Goal: Task Accomplishment & Management: Manage account settings

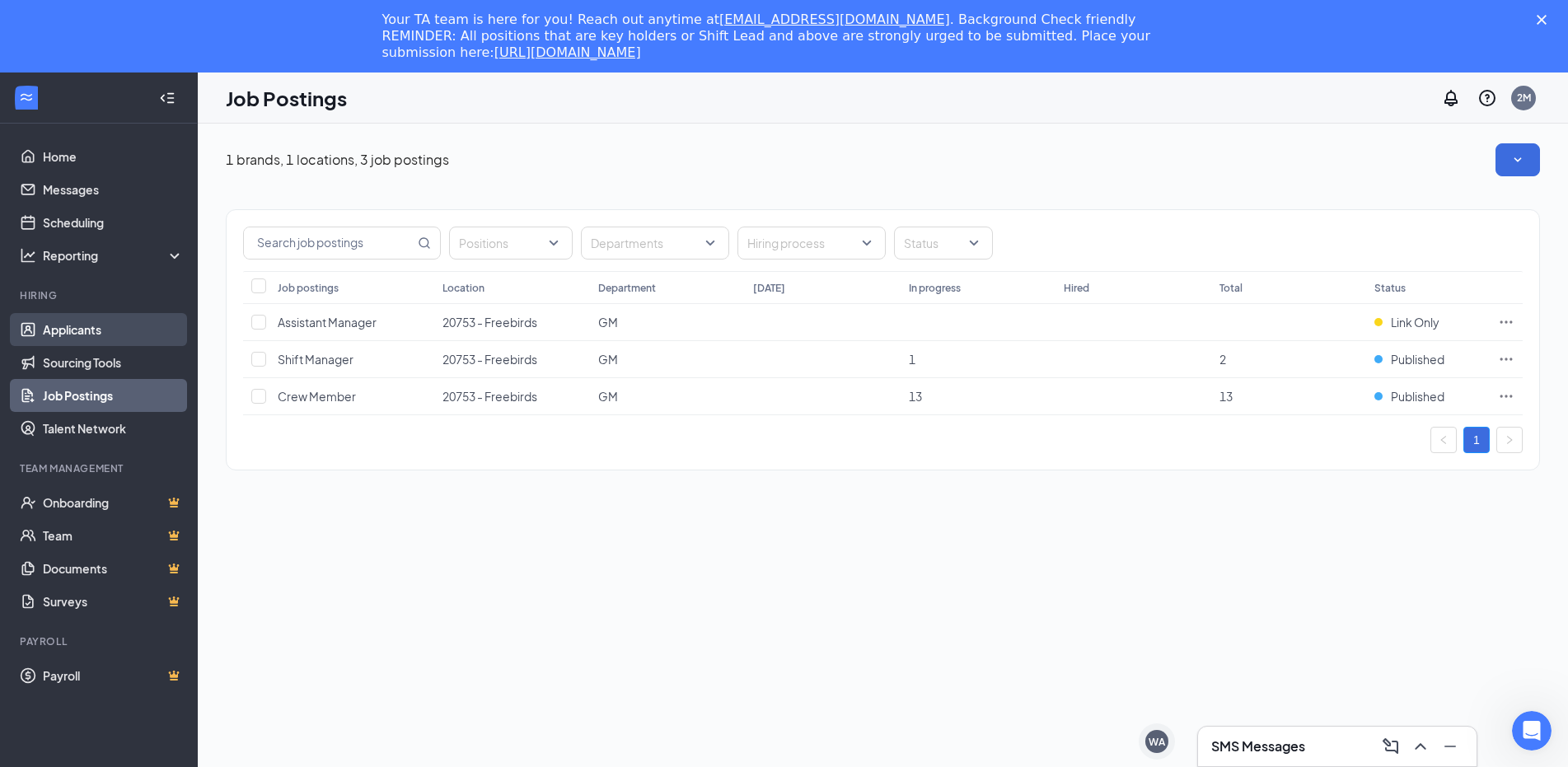
click at [97, 321] on link "Applicants" at bounding box center [113, 329] width 141 height 33
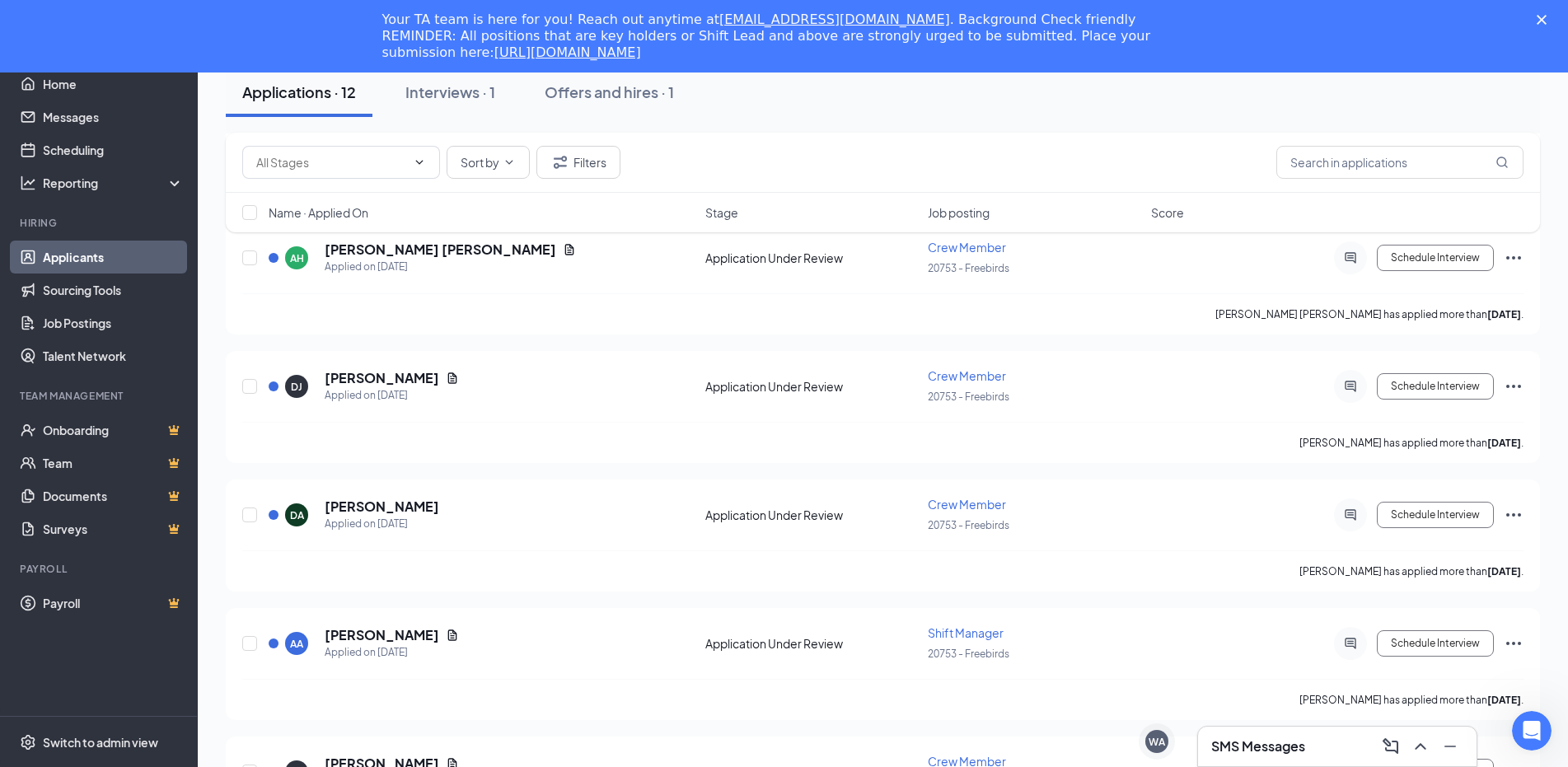
scroll to position [264, 0]
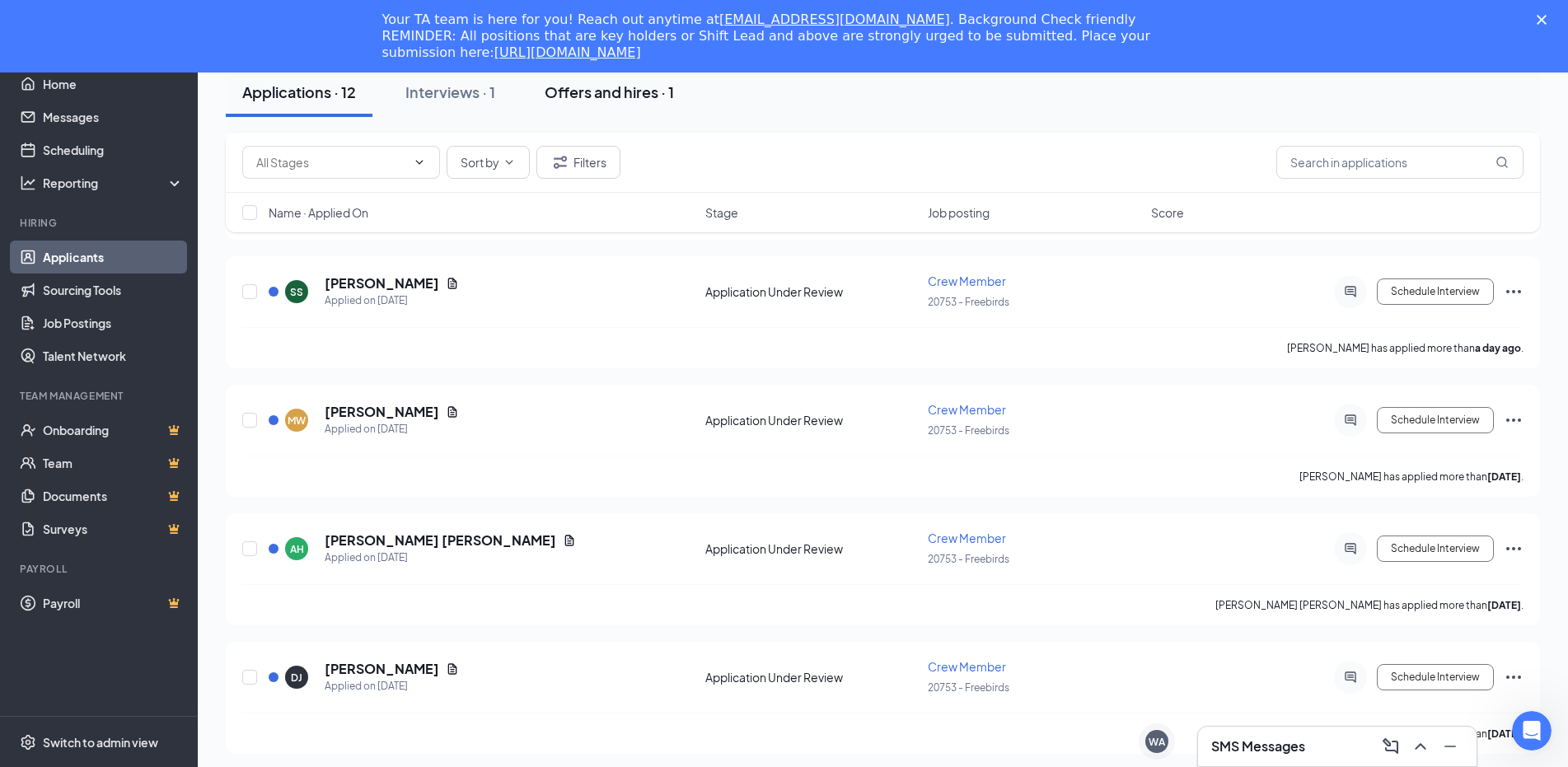
click at [591, 96] on div "Offers and hires · 1" at bounding box center [609, 92] width 129 height 20
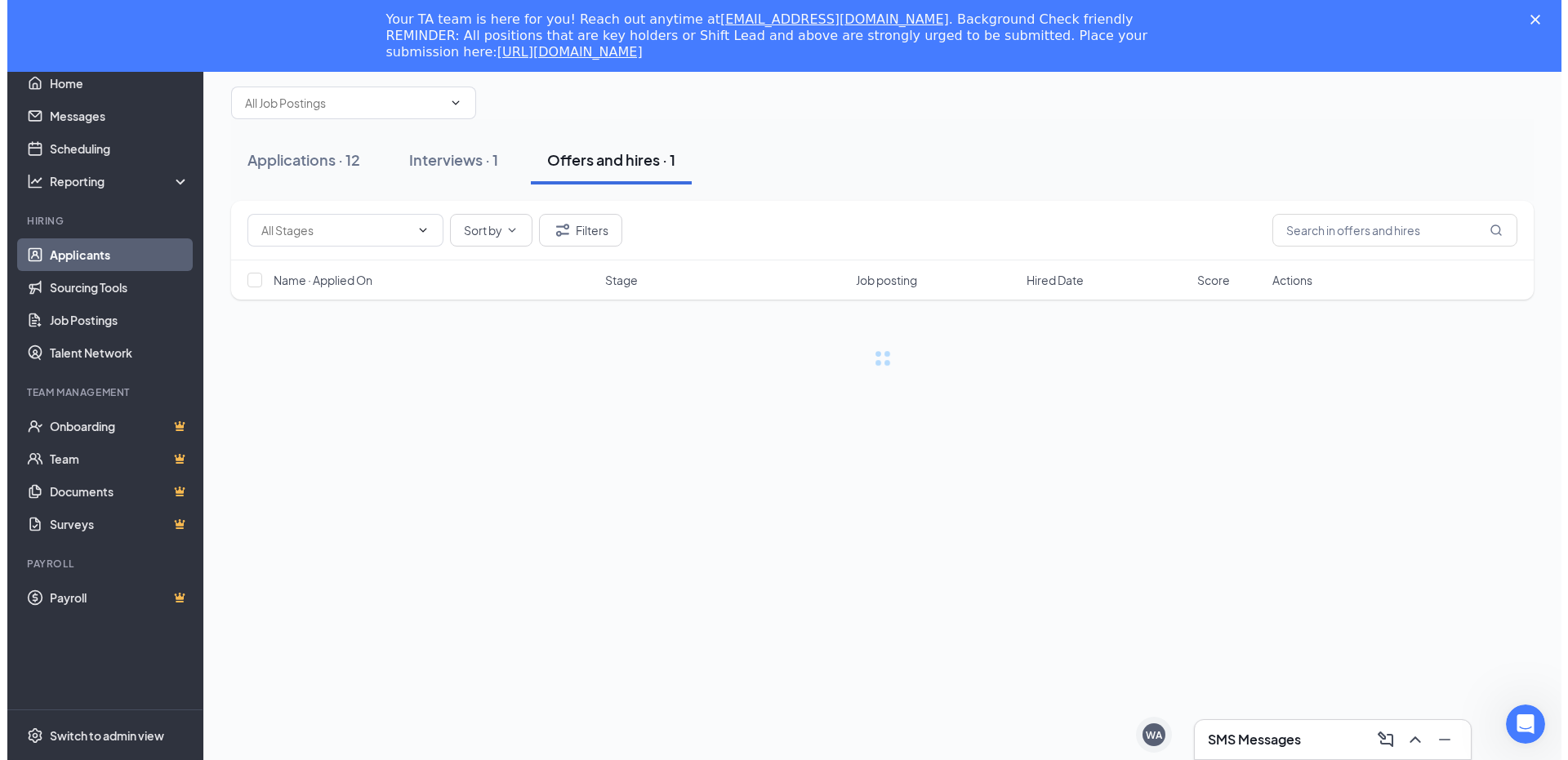
scroll to position [72, 0]
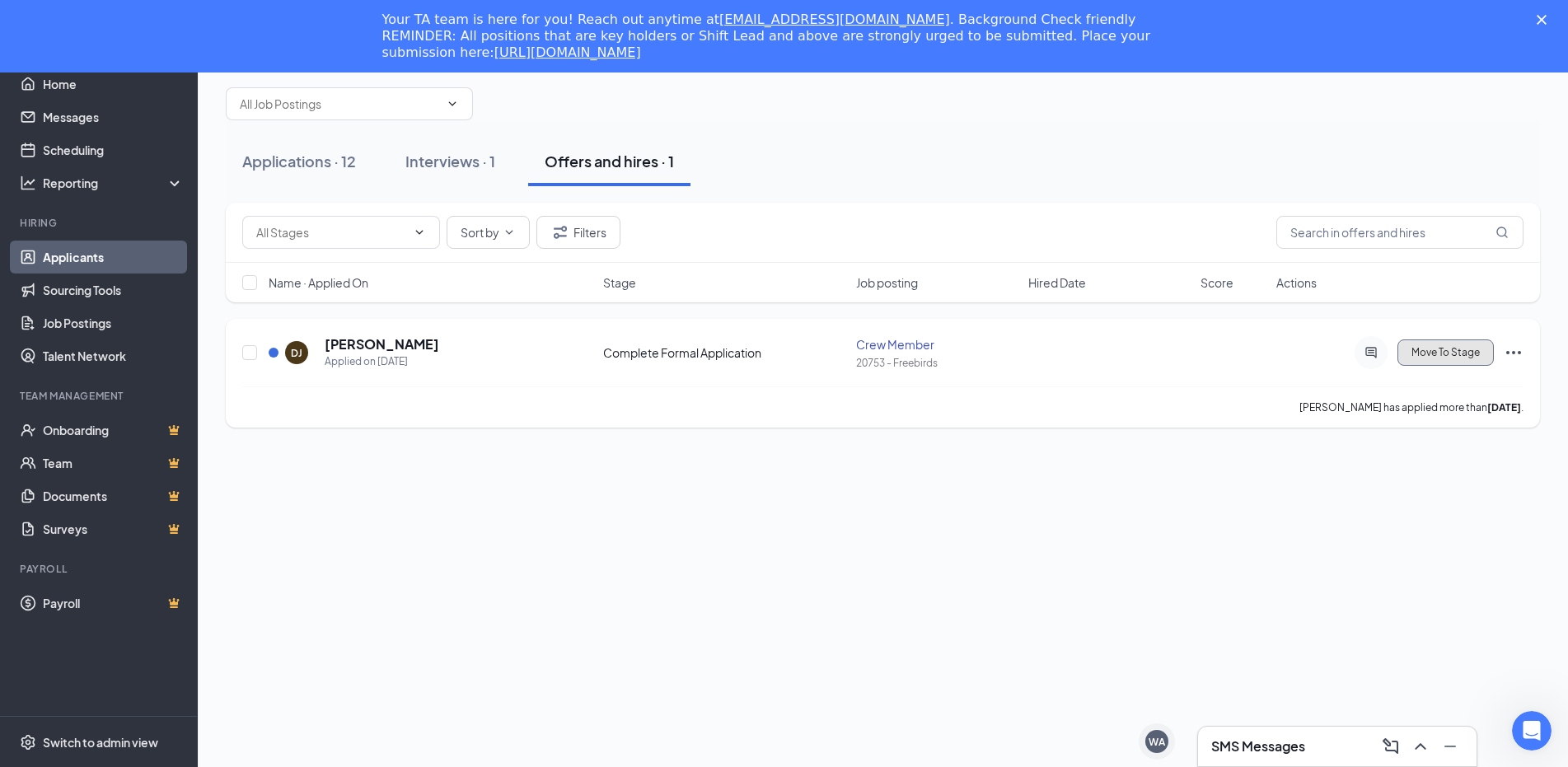
click at [1451, 353] on span "Move To Stage" at bounding box center [1446, 353] width 68 height 12
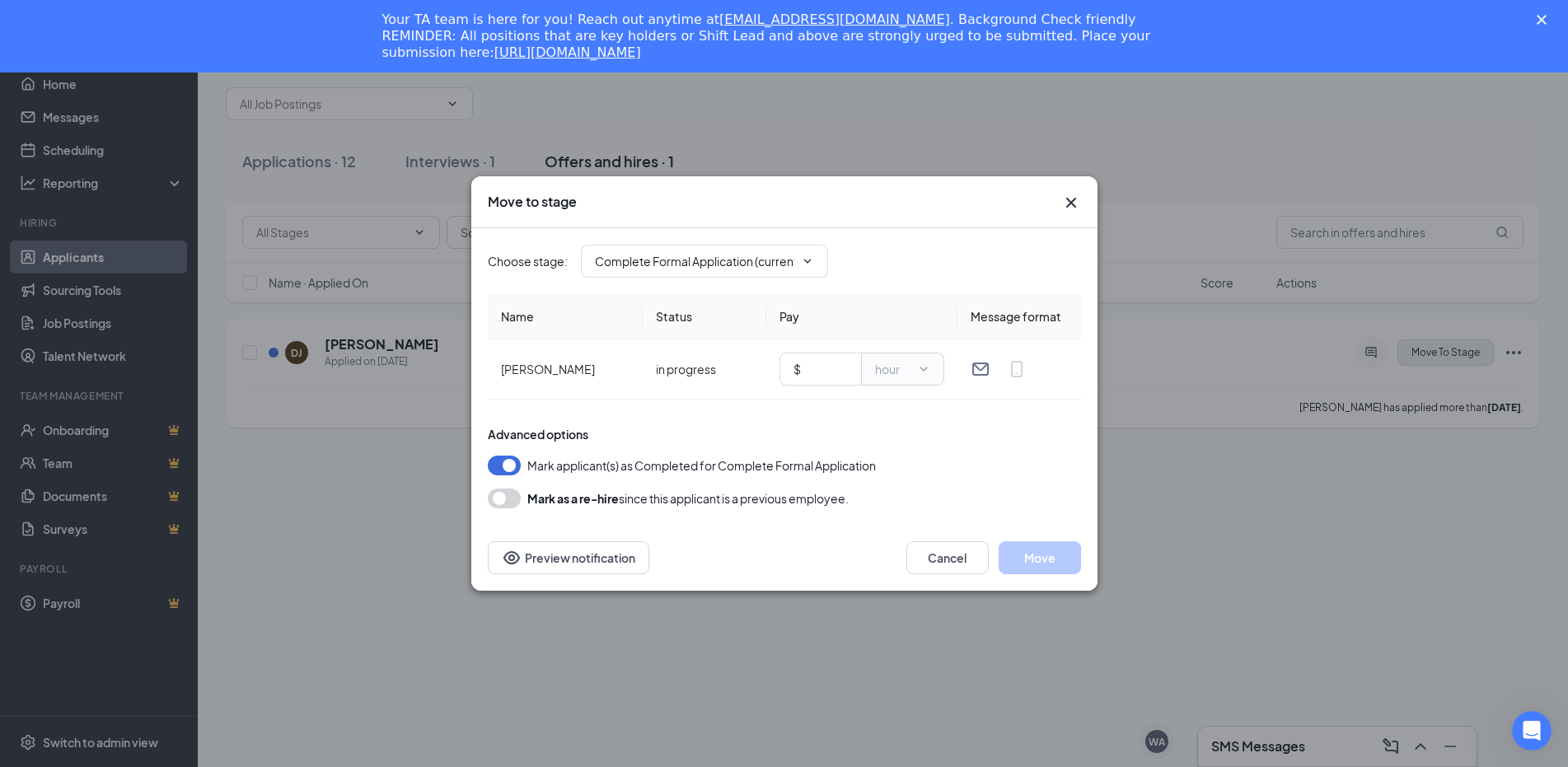
type input "Hiring Complete (final stage)"
click at [812, 367] on input "text" at bounding box center [826, 368] width 44 height 18
type input "10"
click at [900, 378] on span "hour" at bounding box center [902, 368] width 84 height 33
click at [898, 419] on div "Choose stage : Hiring Complete (final stage) Name Status Pay Message format [PE…" at bounding box center [784, 368] width 593 height 280
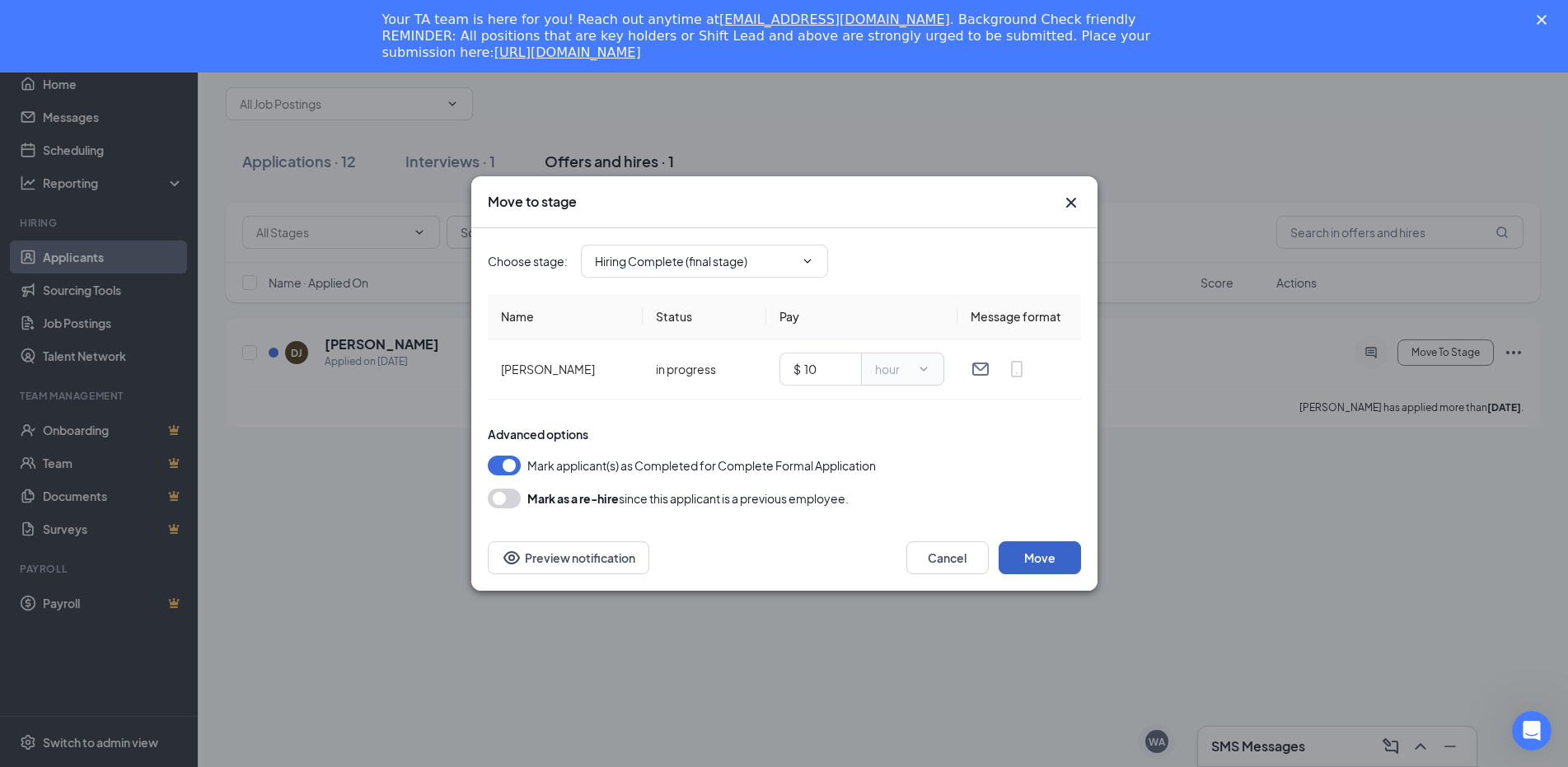
click at [1032, 558] on button "Move" at bounding box center [1040, 558] width 83 height 33
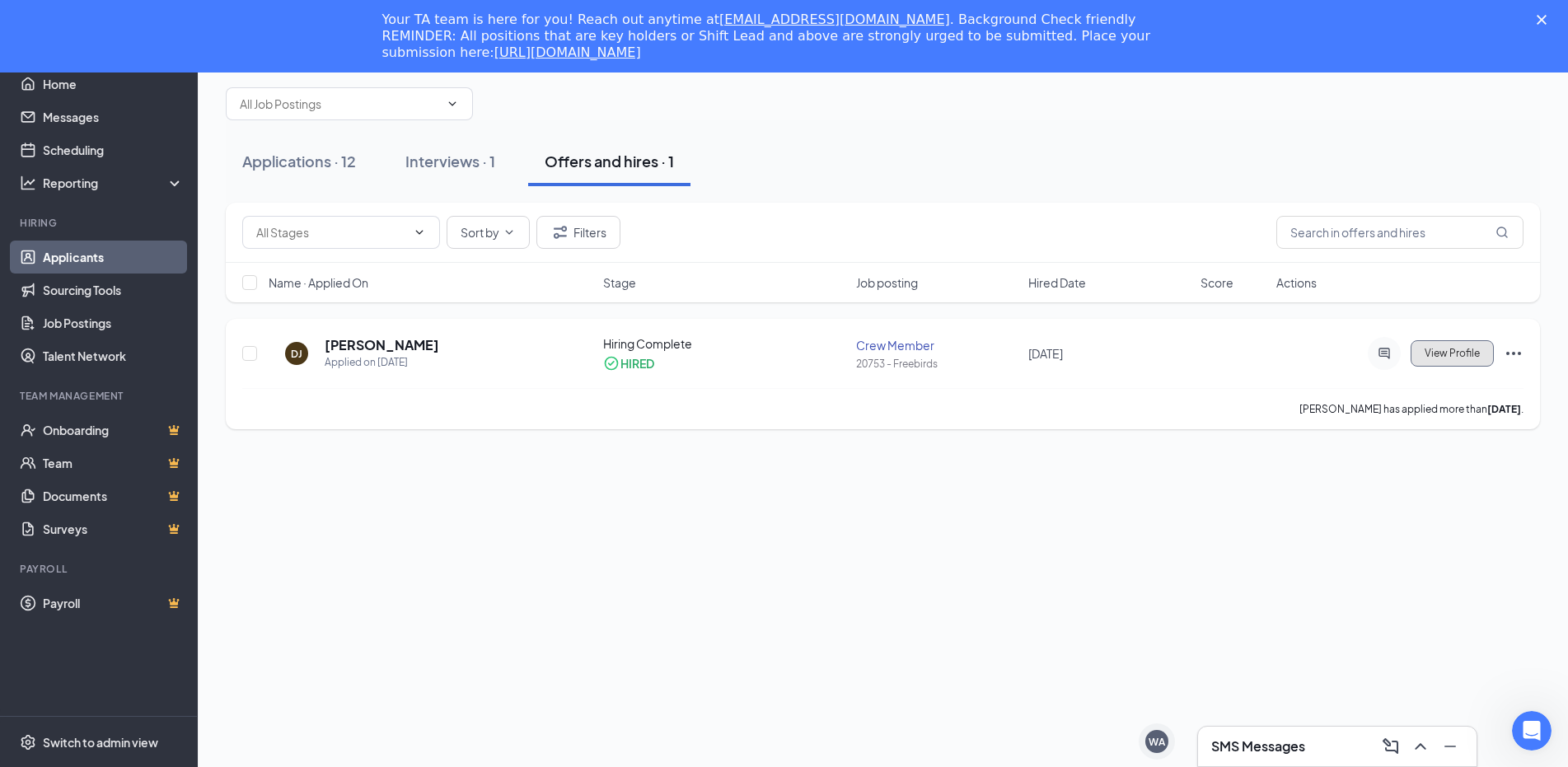
click at [1454, 355] on span "View Profile" at bounding box center [1451, 354] width 55 height 12
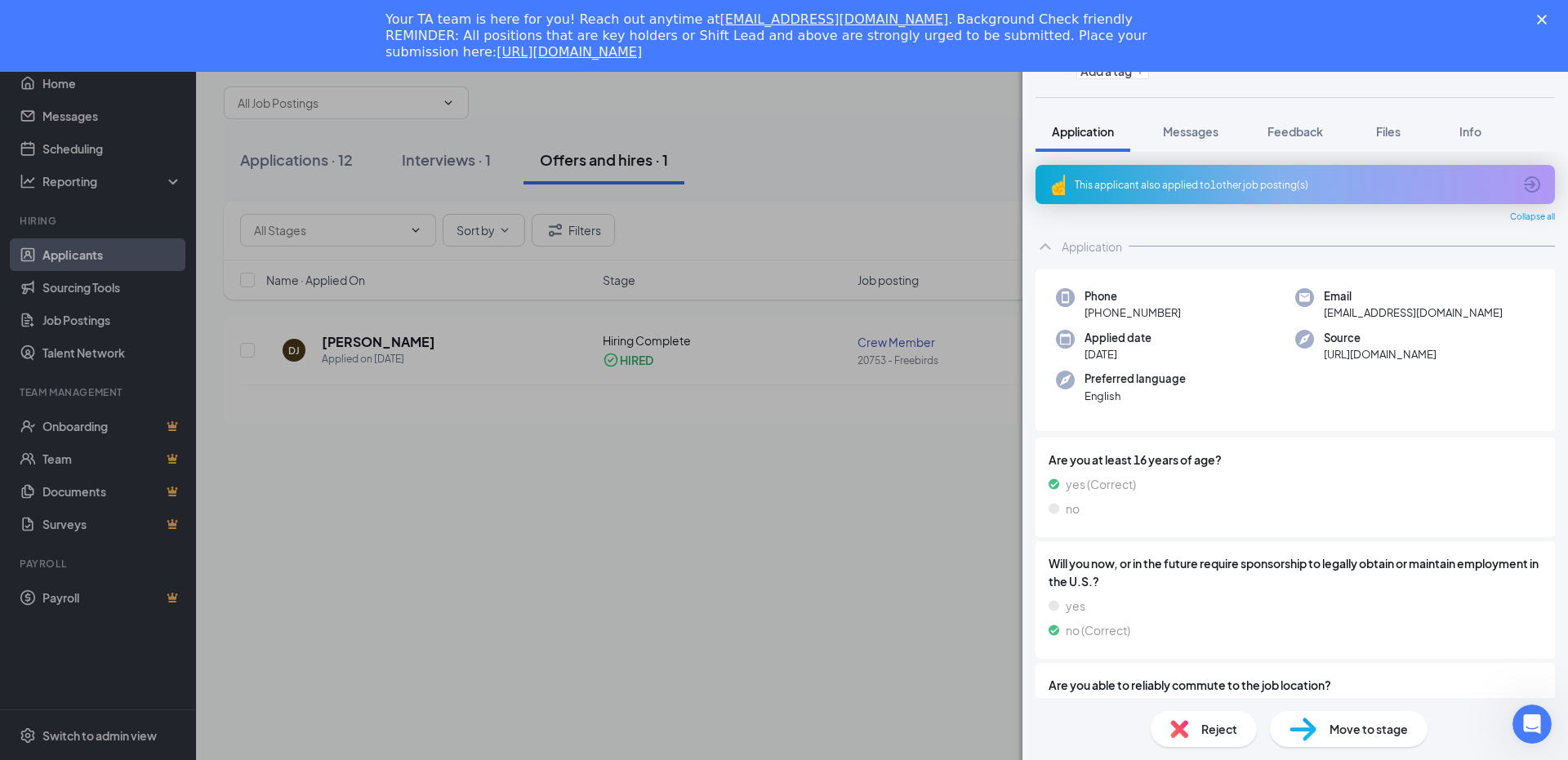
click at [954, 391] on div "DJ [PERSON_NAME] Crew Member at 20753 - Freebirds Add a tag Application Message…" at bounding box center [784, 380] width 1568 height 760
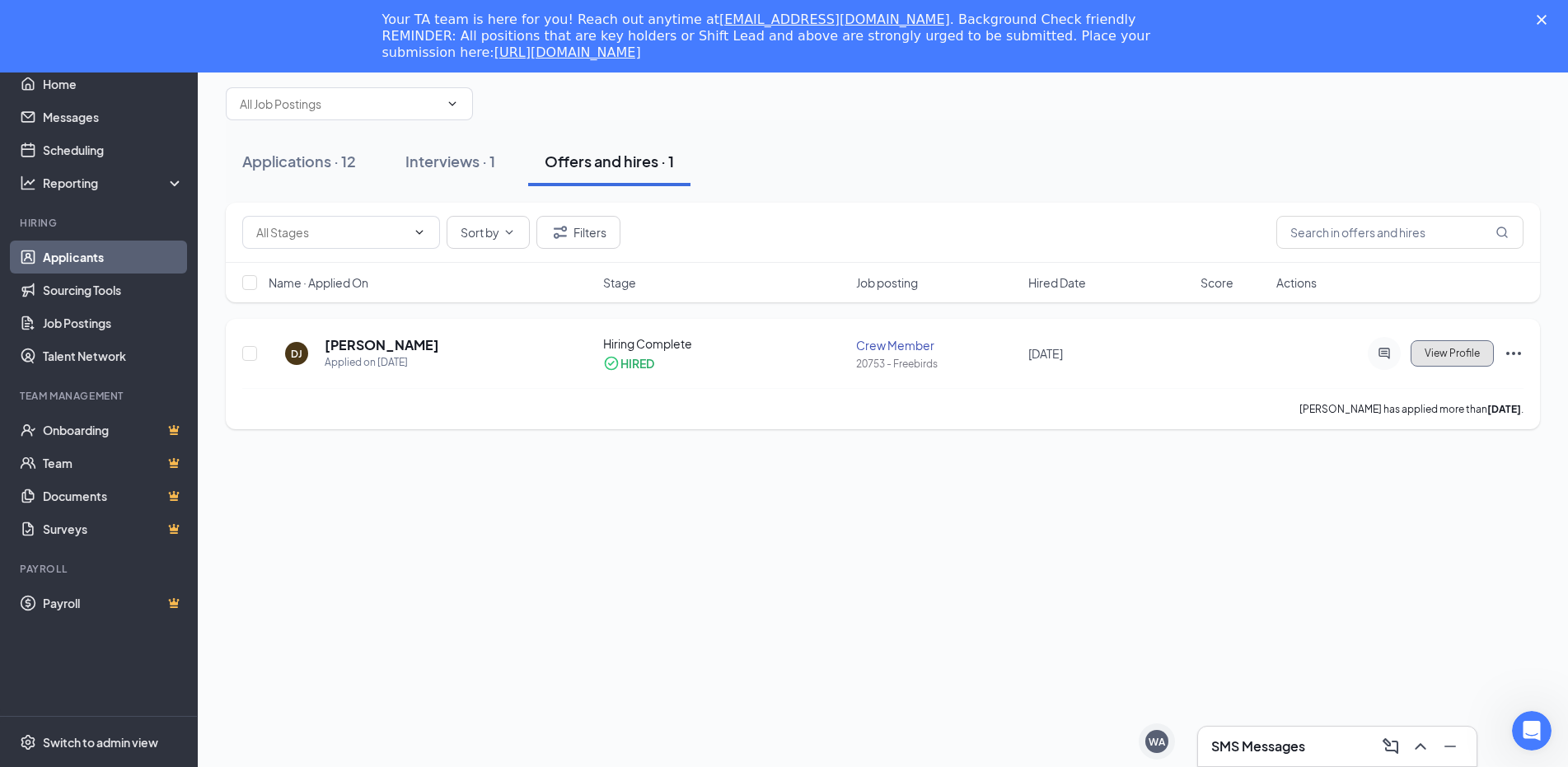
click at [1449, 353] on span "View Profile" at bounding box center [1451, 354] width 55 height 12
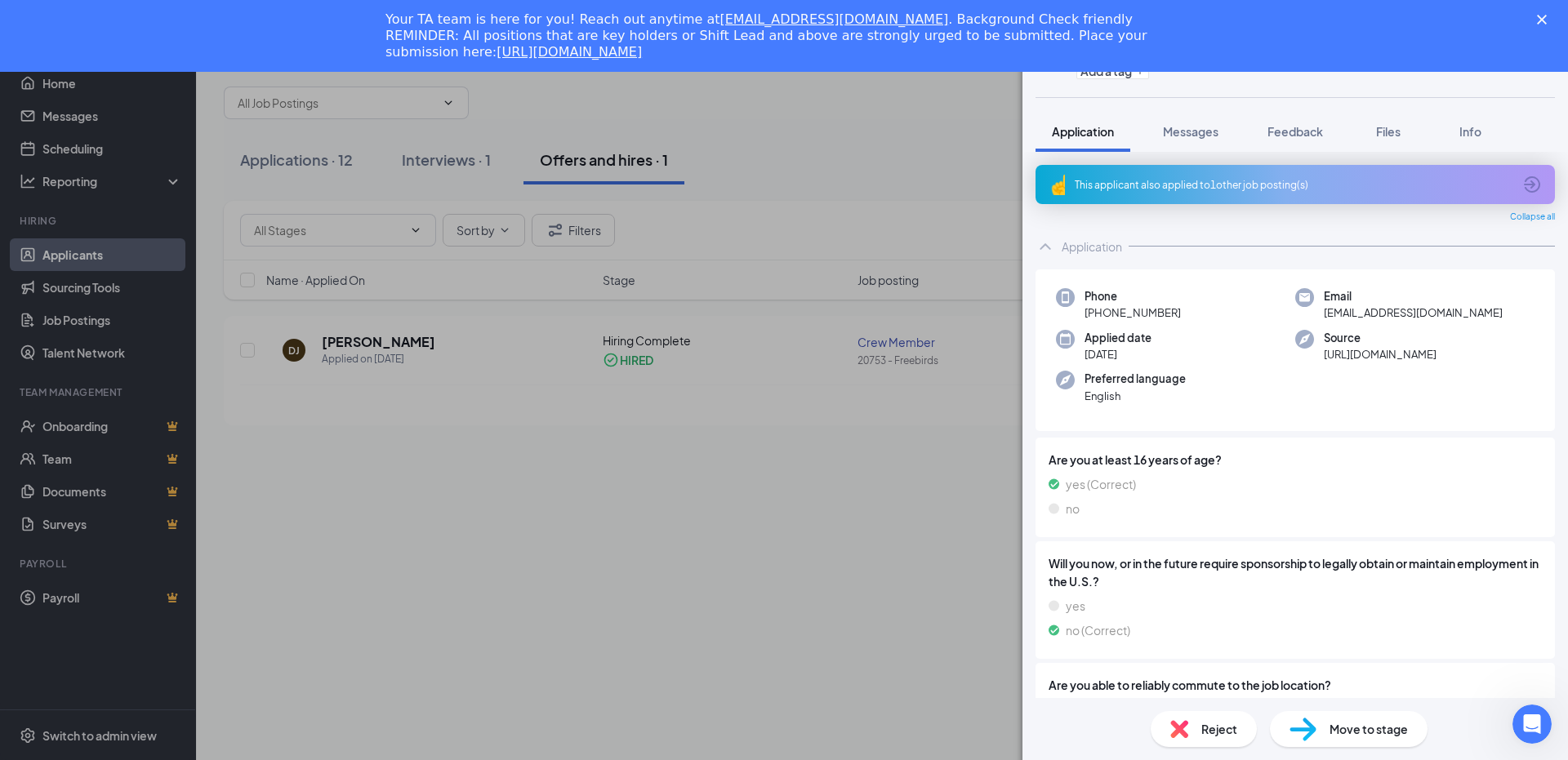
click at [931, 660] on div "DJ [PERSON_NAME] Crew Member at 20753 - Freebirds Add a tag Application Message…" at bounding box center [784, 380] width 1568 height 760
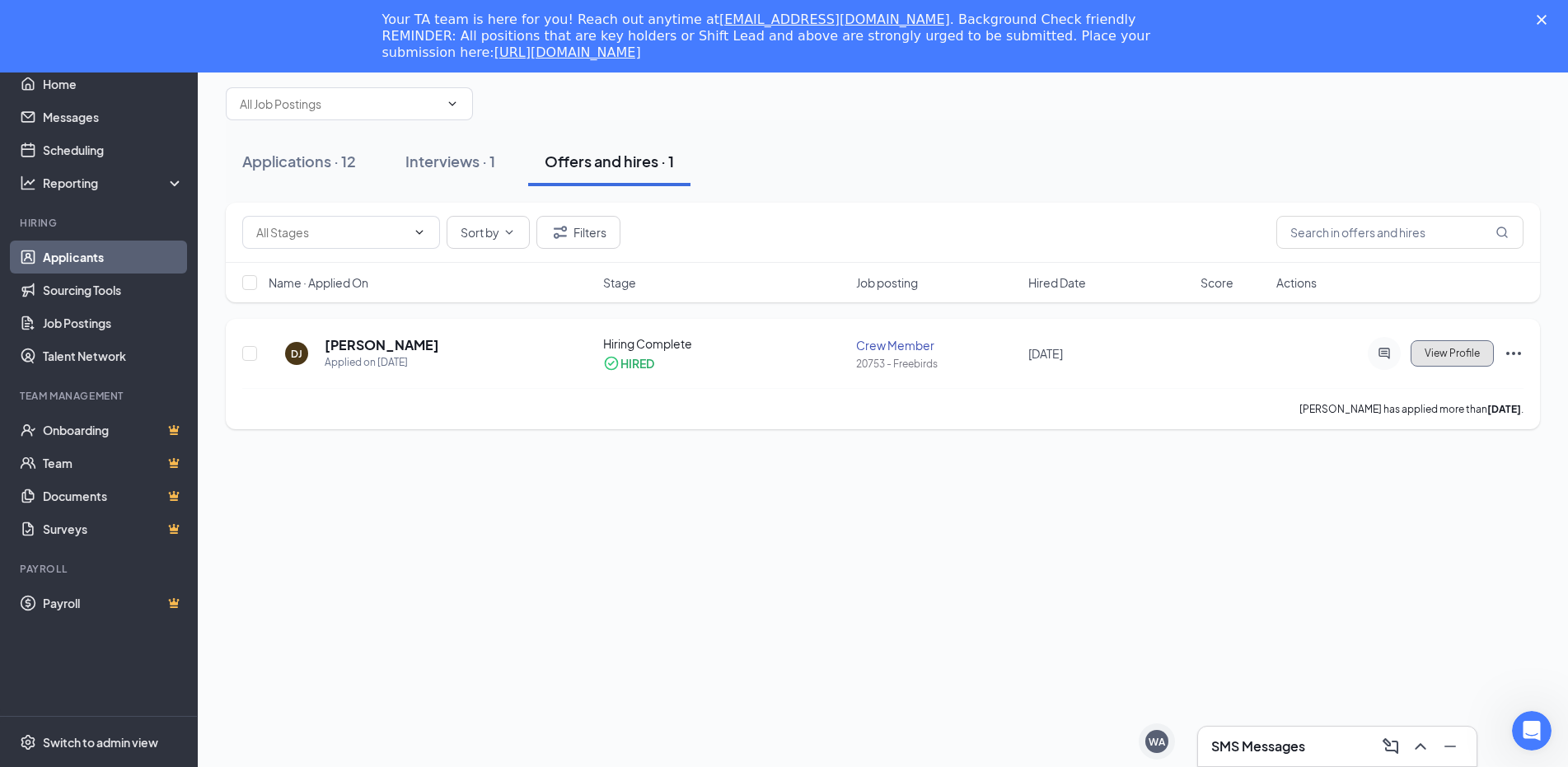
click at [1463, 356] on span "View Profile" at bounding box center [1451, 354] width 55 height 12
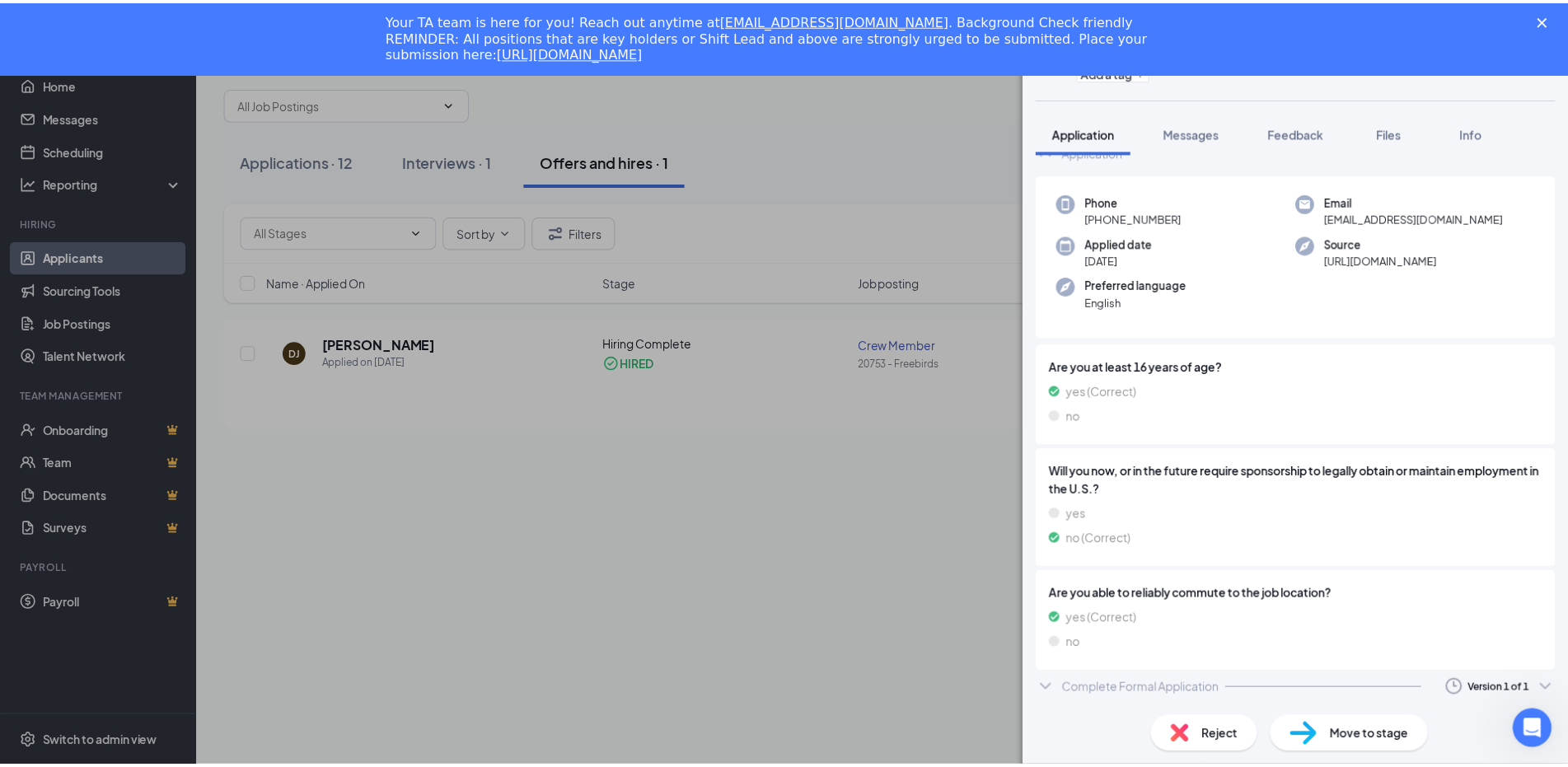
scroll to position [98, 0]
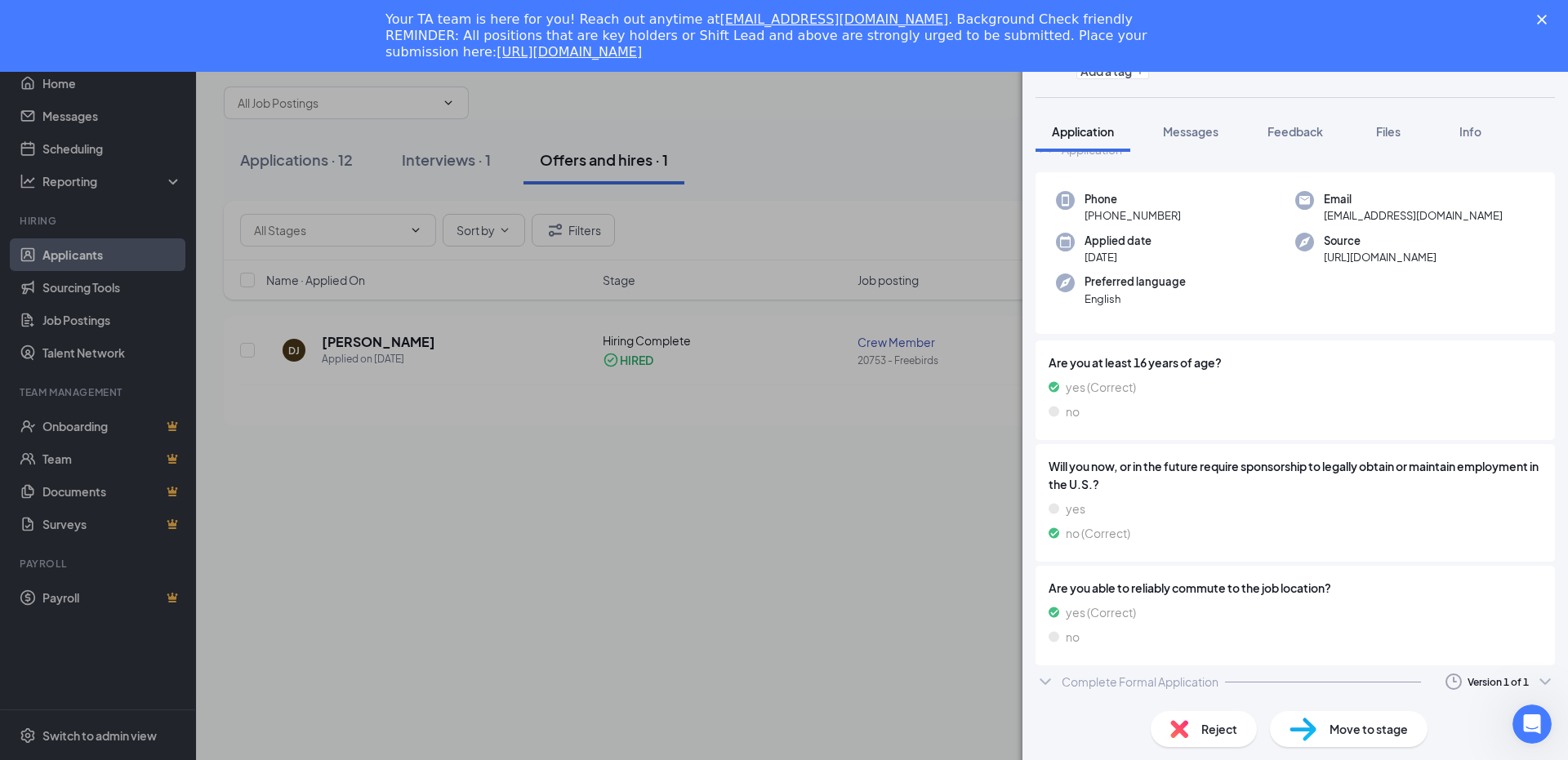
click at [955, 526] on div "DJ [PERSON_NAME] Crew Member at 20753 - Freebirds Add a tag Application Message…" at bounding box center [784, 380] width 1568 height 760
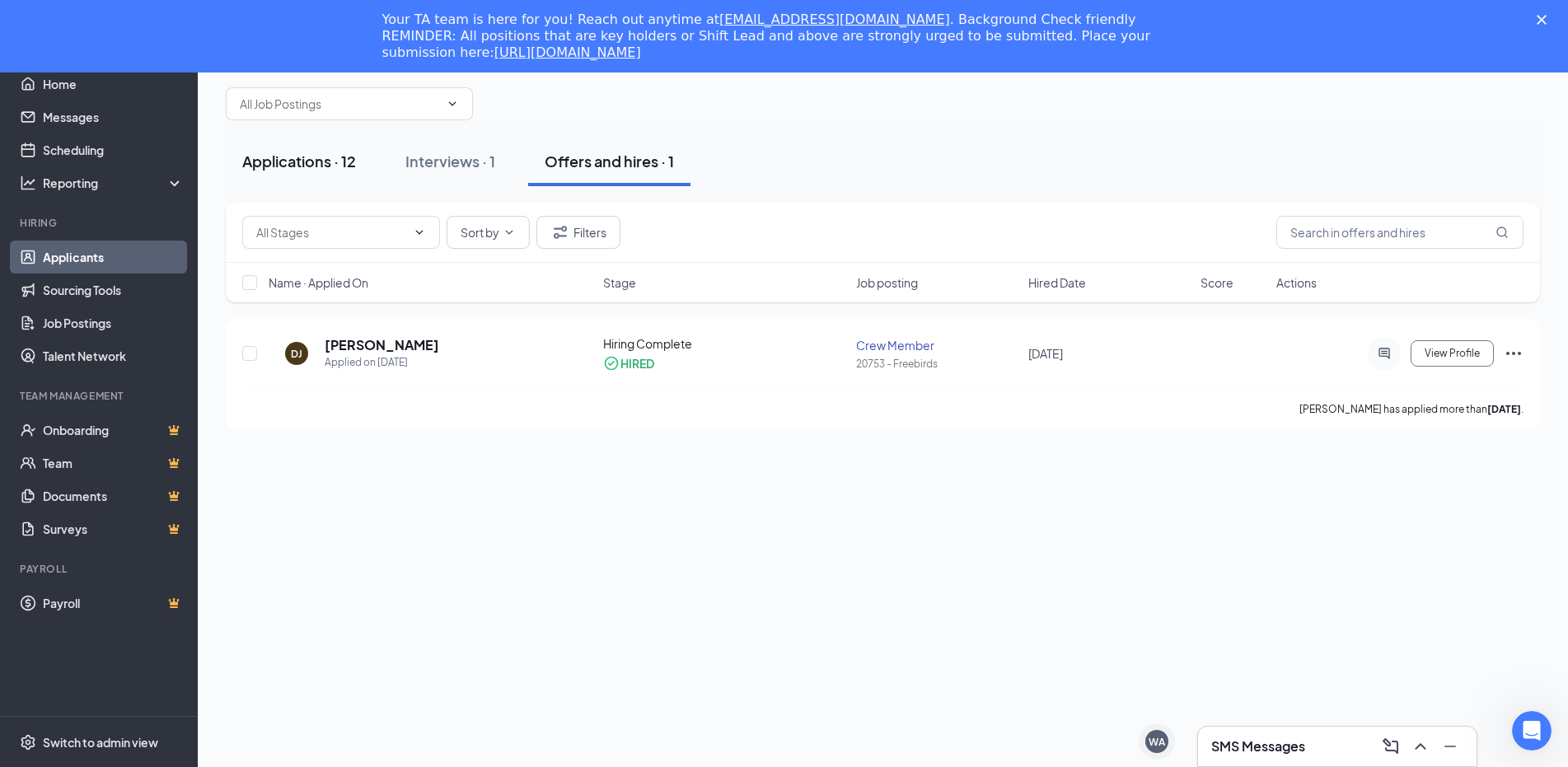
click at [325, 155] on div "Applications · 12" at bounding box center [299, 160] width 114 height 20
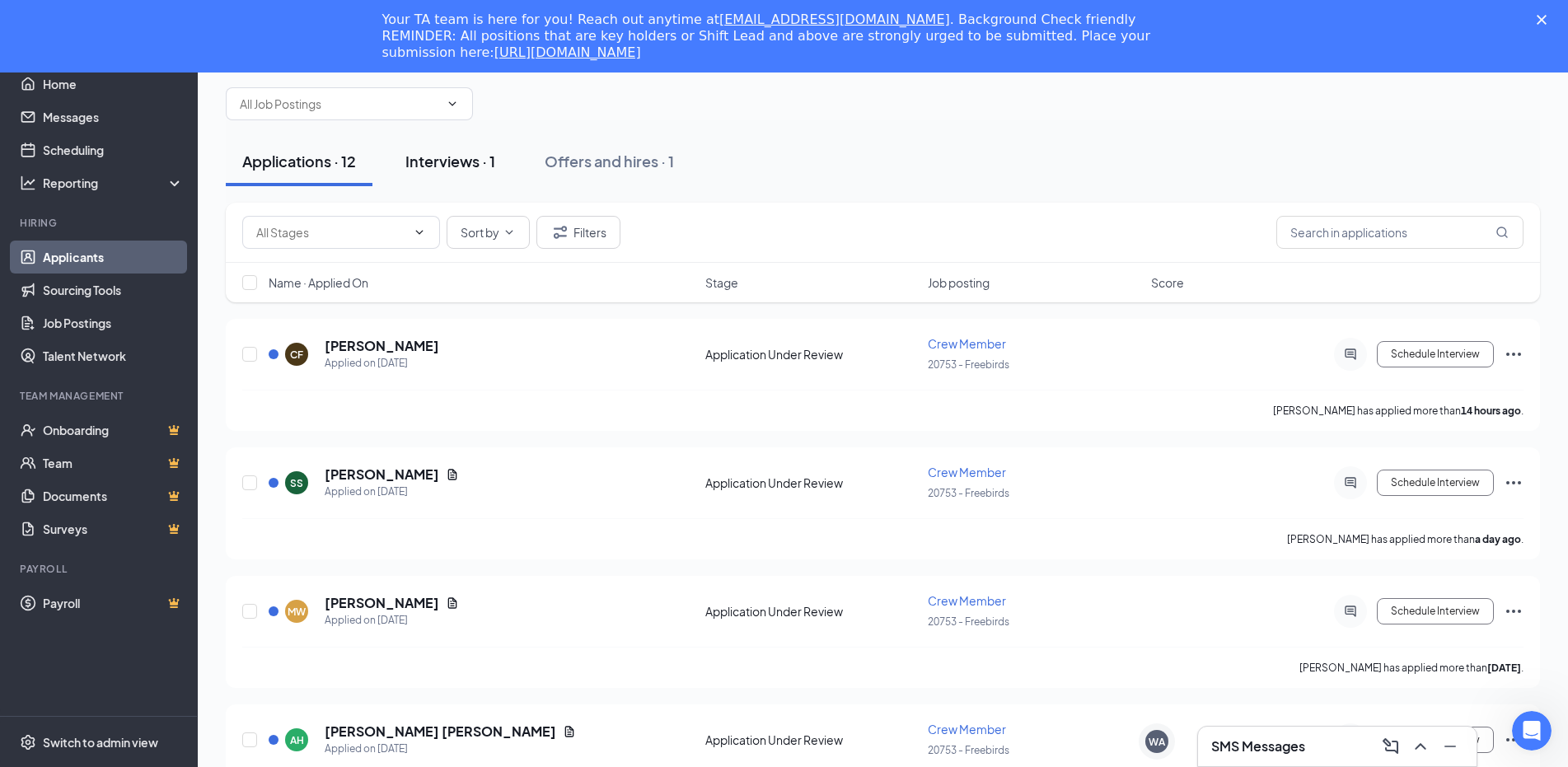
click at [451, 168] on div "Interviews · 1" at bounding box center [450, 160] width 90 height 20
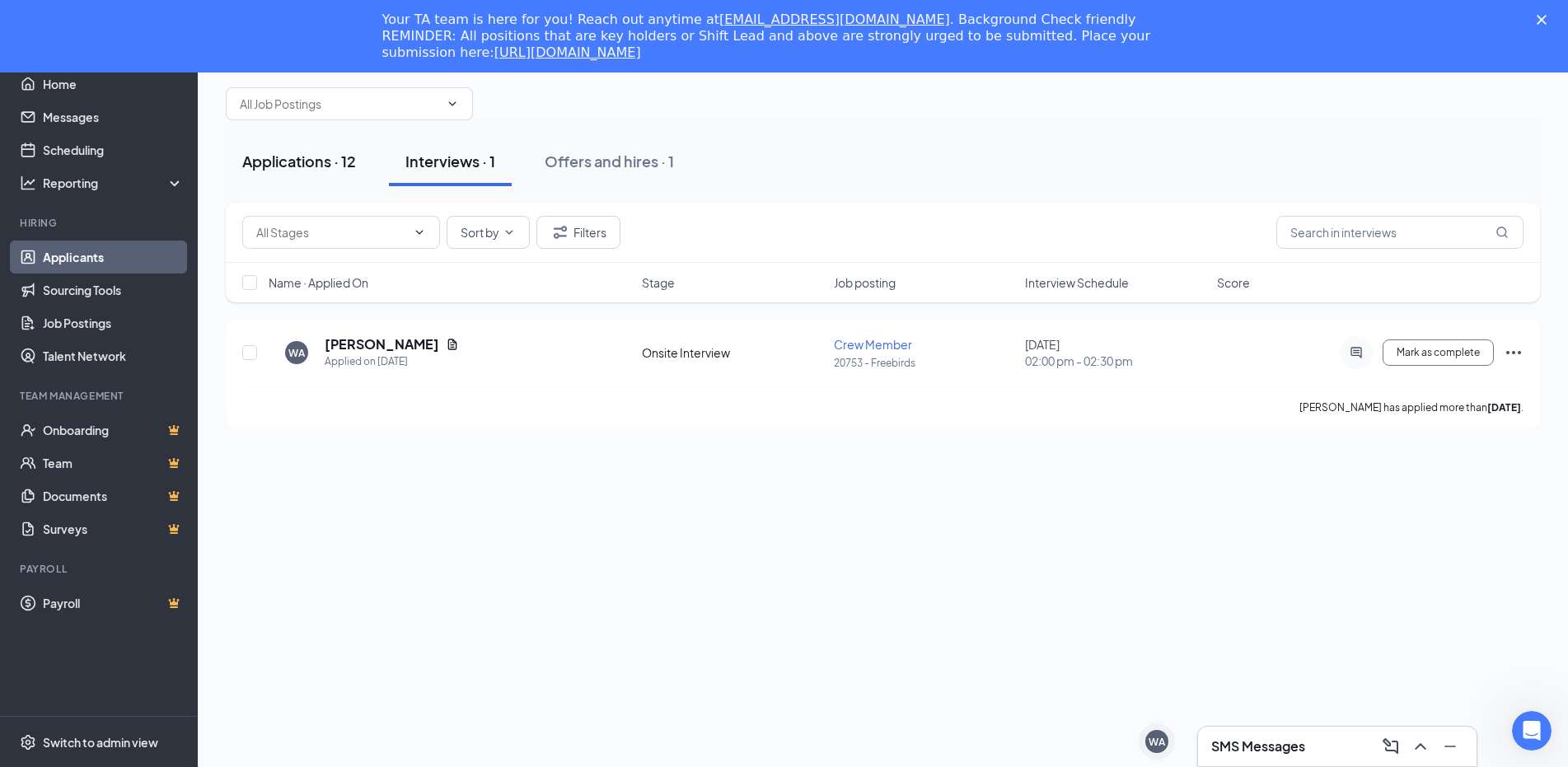
drag, startPoint x: 287, startPoint y: 159, endPoint x: 287, endPoint y: 168, distance: 9.0
click at [286, 159] on div "Applications · 12" at bounding box center [299, 160] width 114 height 20
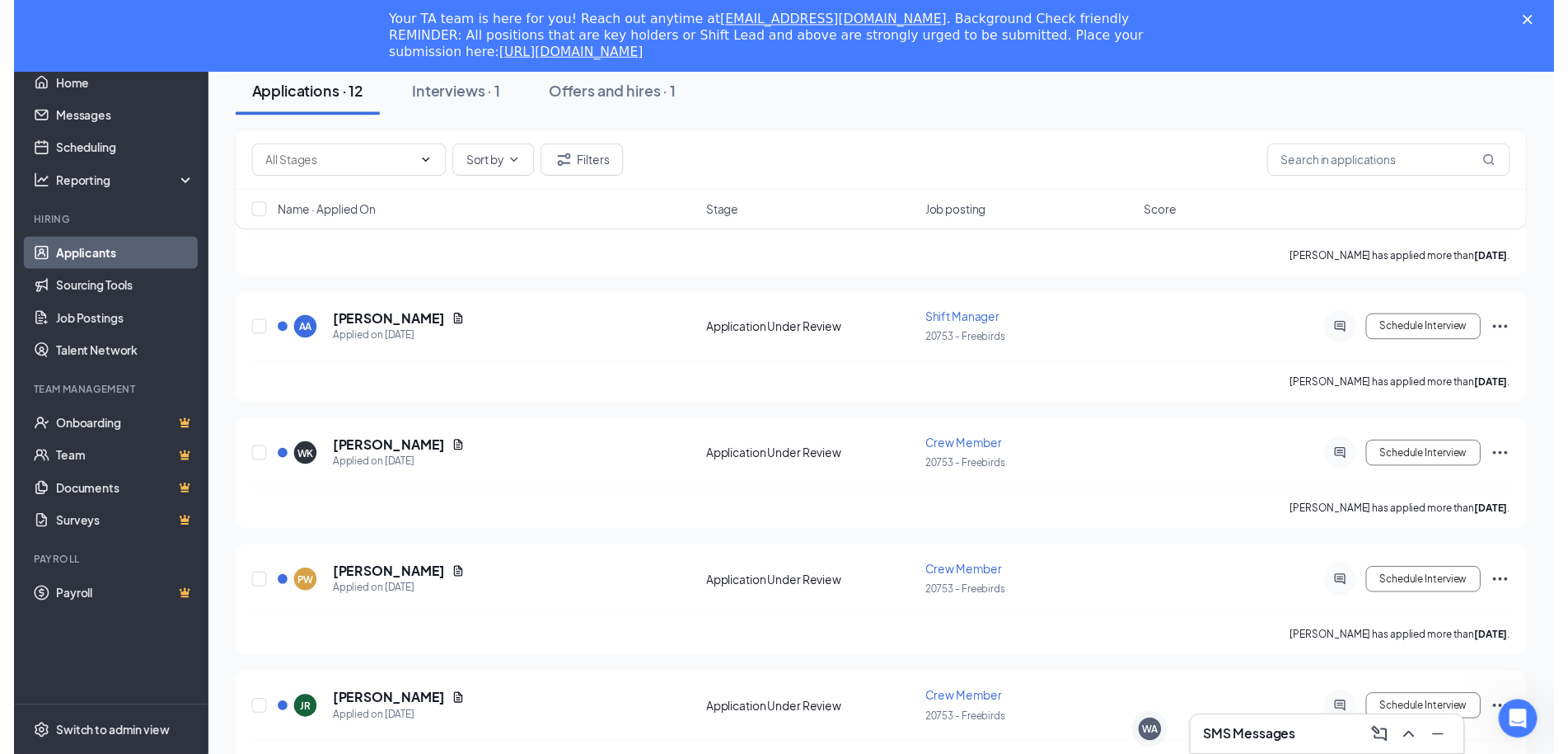
scroll to position [815, 0]
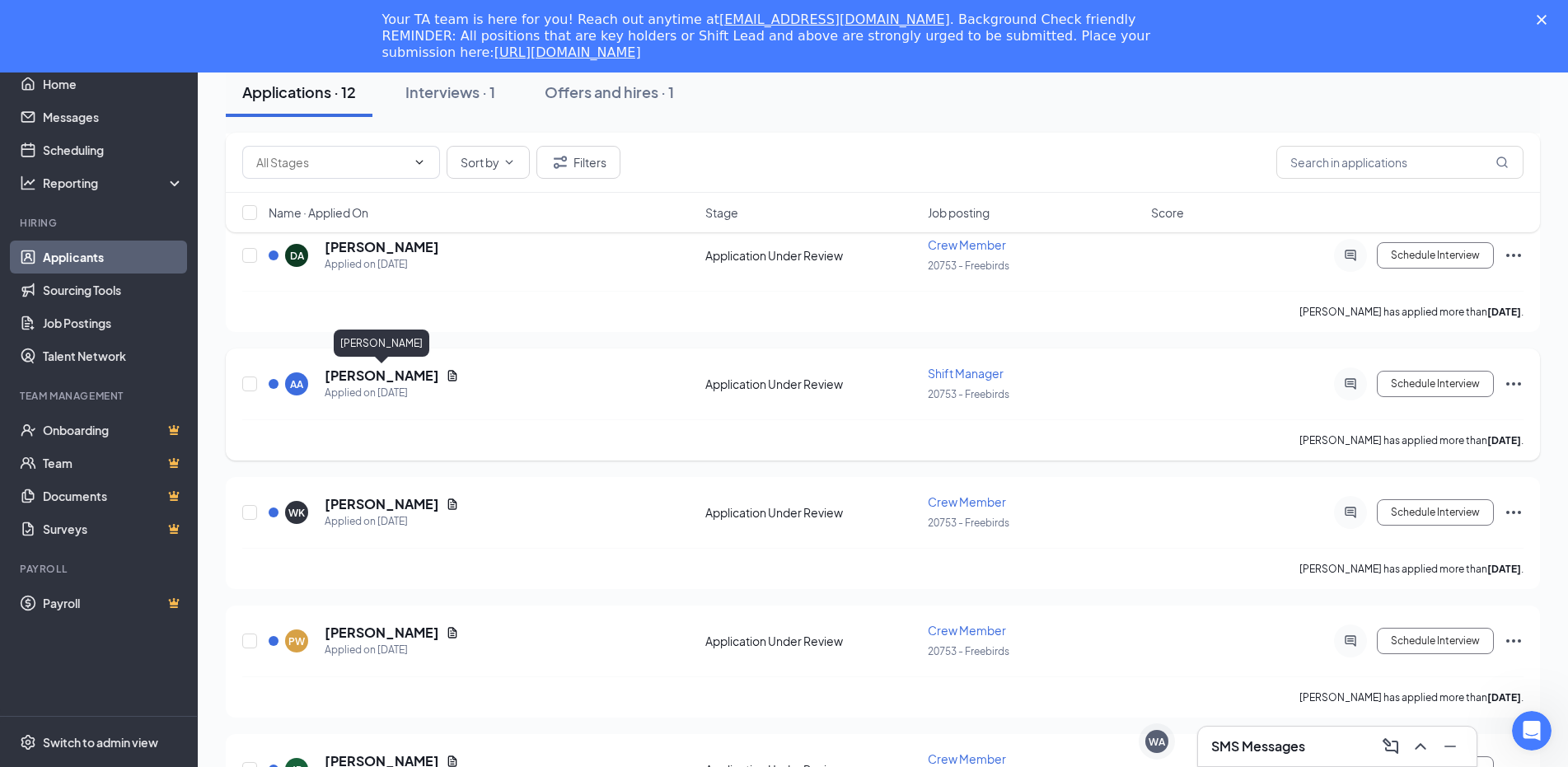
click at [375, 378] on h5 "[PERSON_NAME]" at bounding box center [382, 375] width 115 height 18
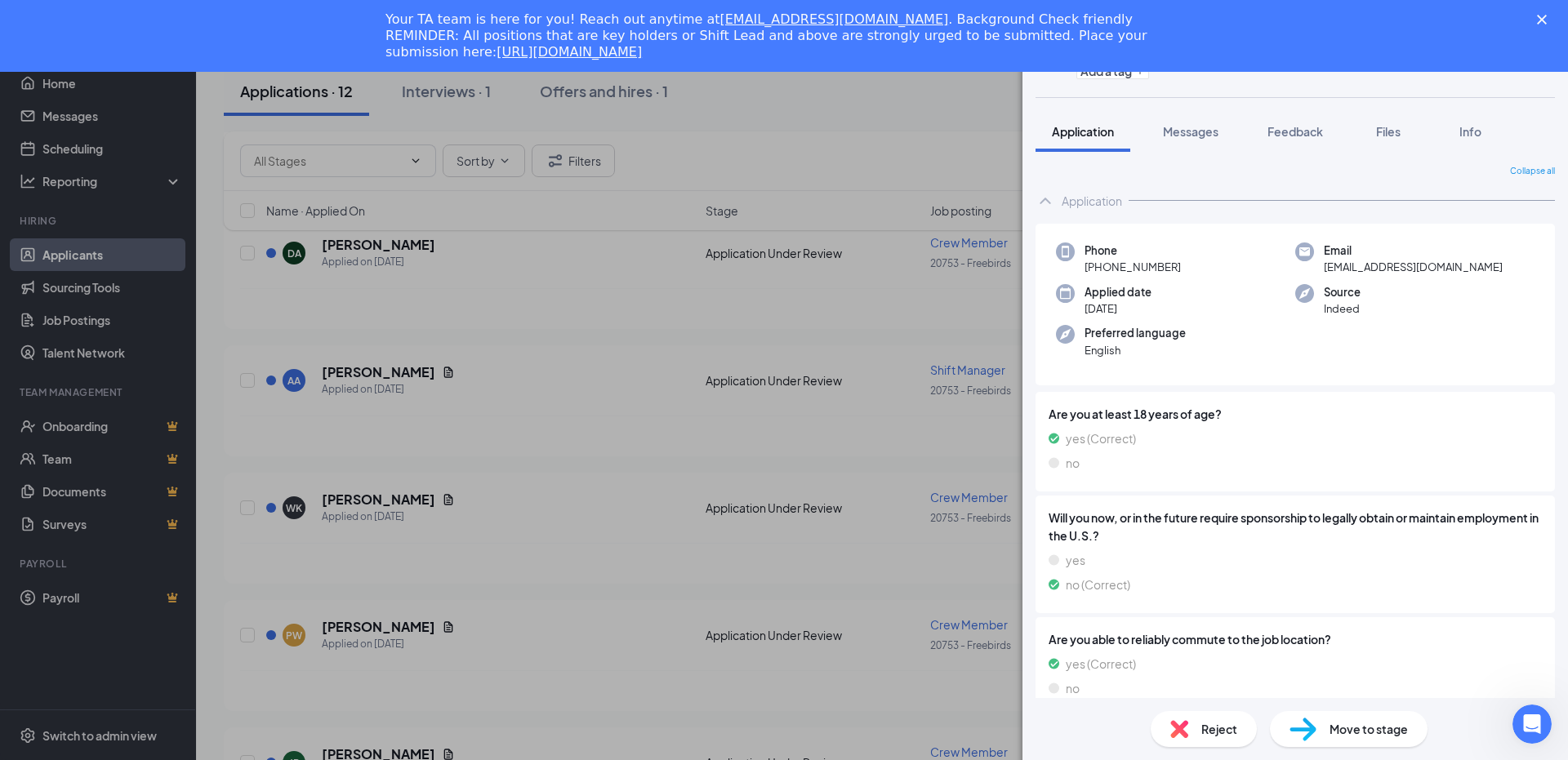
click at [473, 397] on div "AA [PERSON_NAME] Shift Manager at 20753 - Freebirds Add a tag Application Messa…" at bounding box center [784, 380] width 1568 height 760
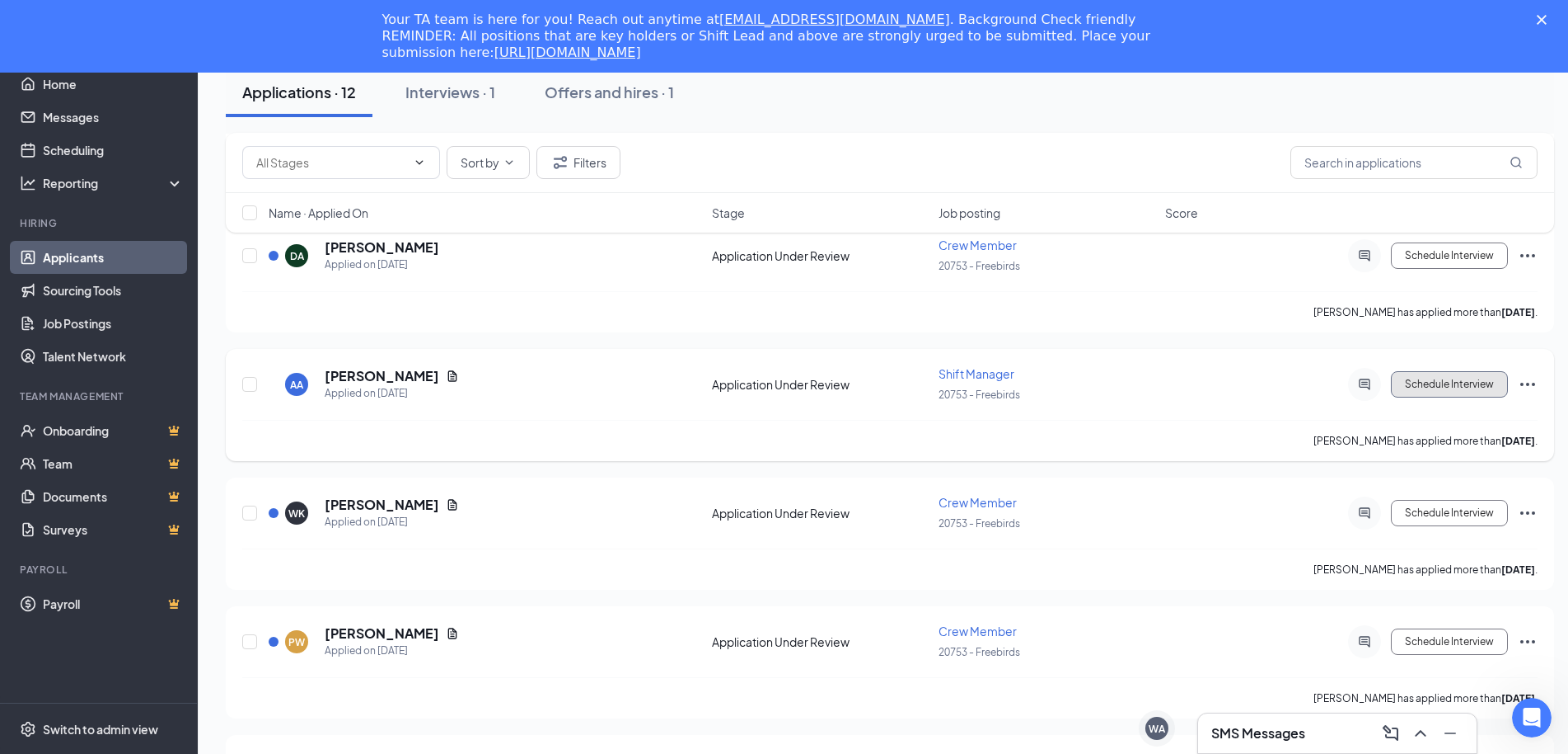
click at [1450, 383] on button "Schedule Interview" at bounding box center [1449, 384] width 117 height 26
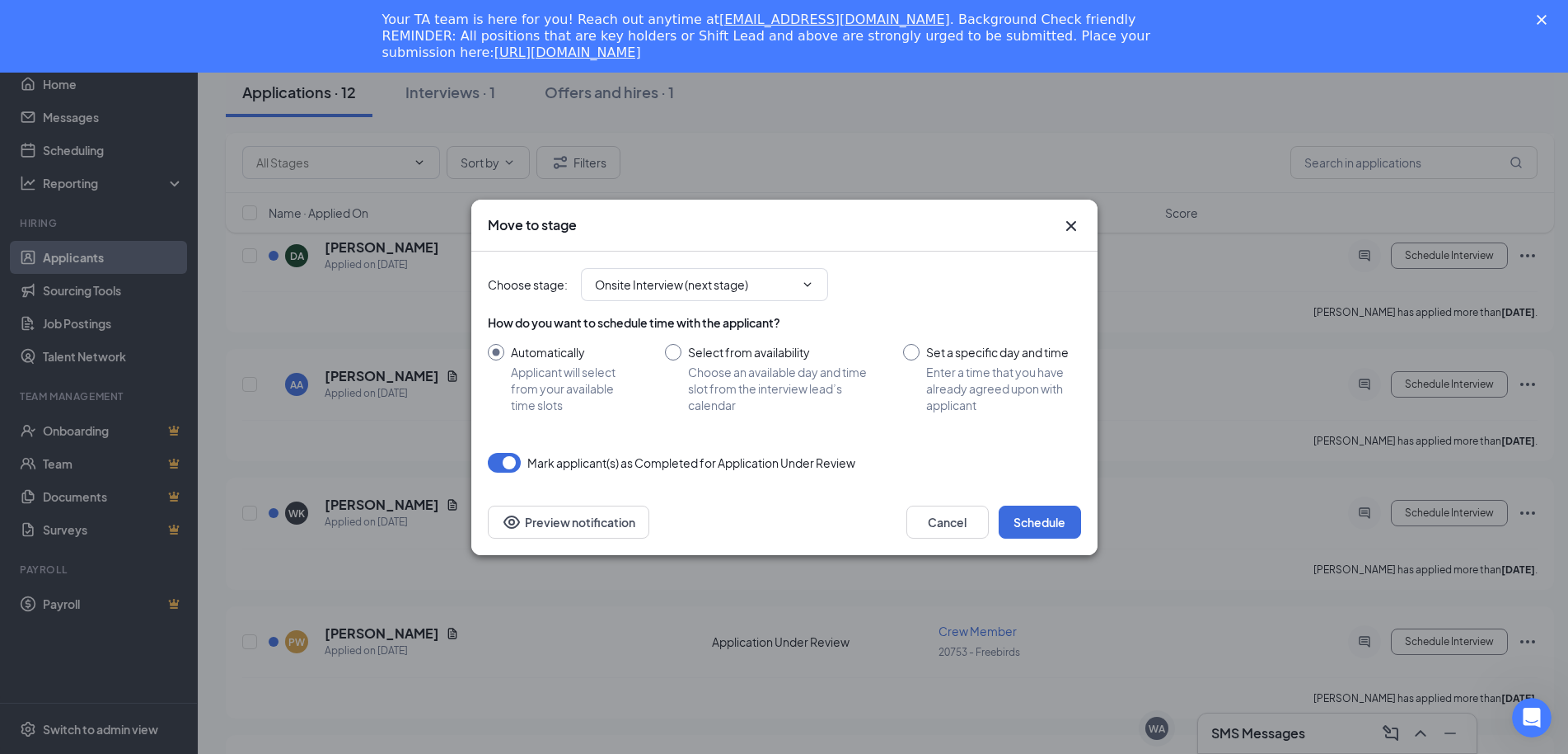
click at [914, 353] on input "Set a specific day and time Enter a time that you have already agreed upon with…" at bounding box center [992, 379] width 177 height 69
radio input "true"
radio input "false"
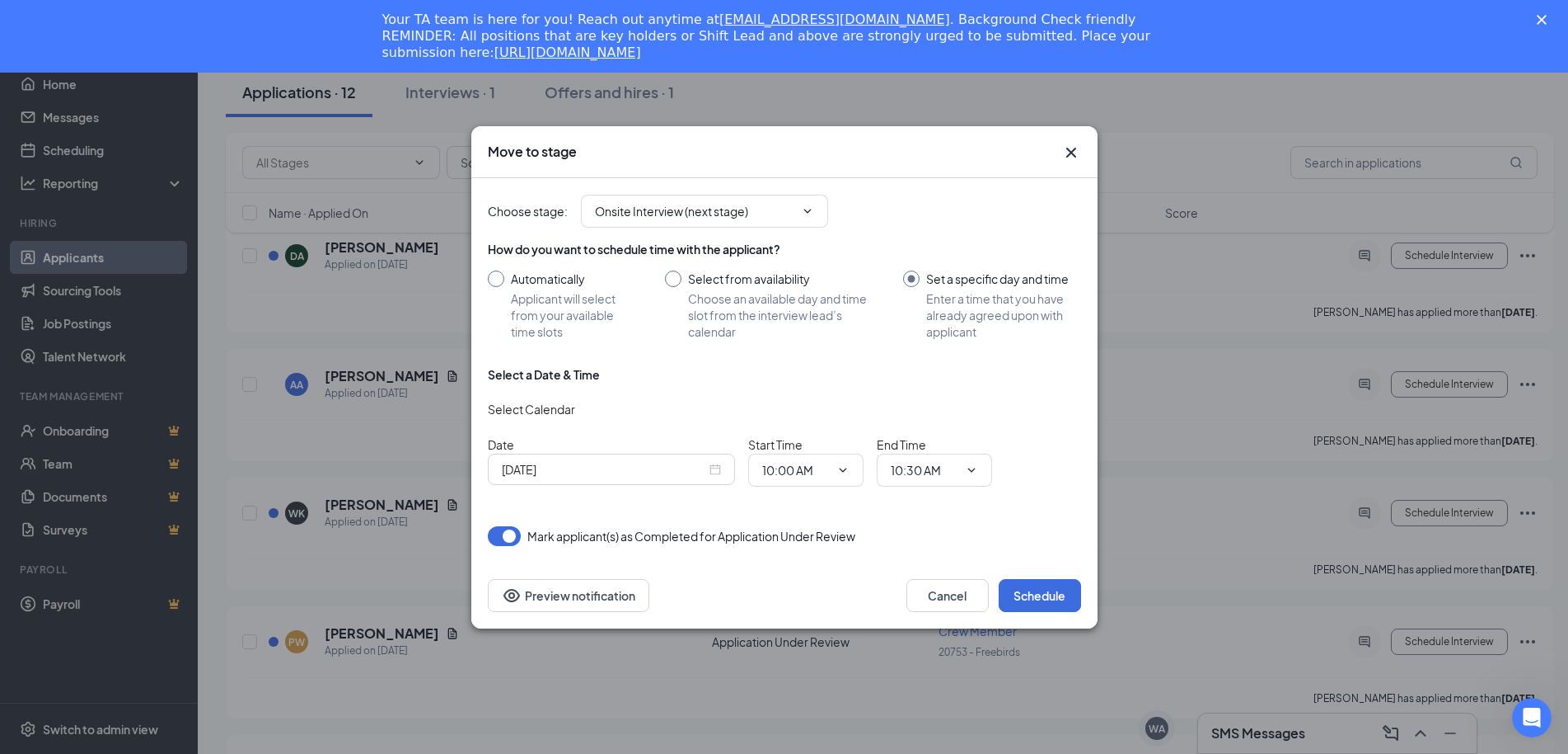
click at [705, 471] on input "[DATE]" at bounding box center [604, 468] width 204 height 18
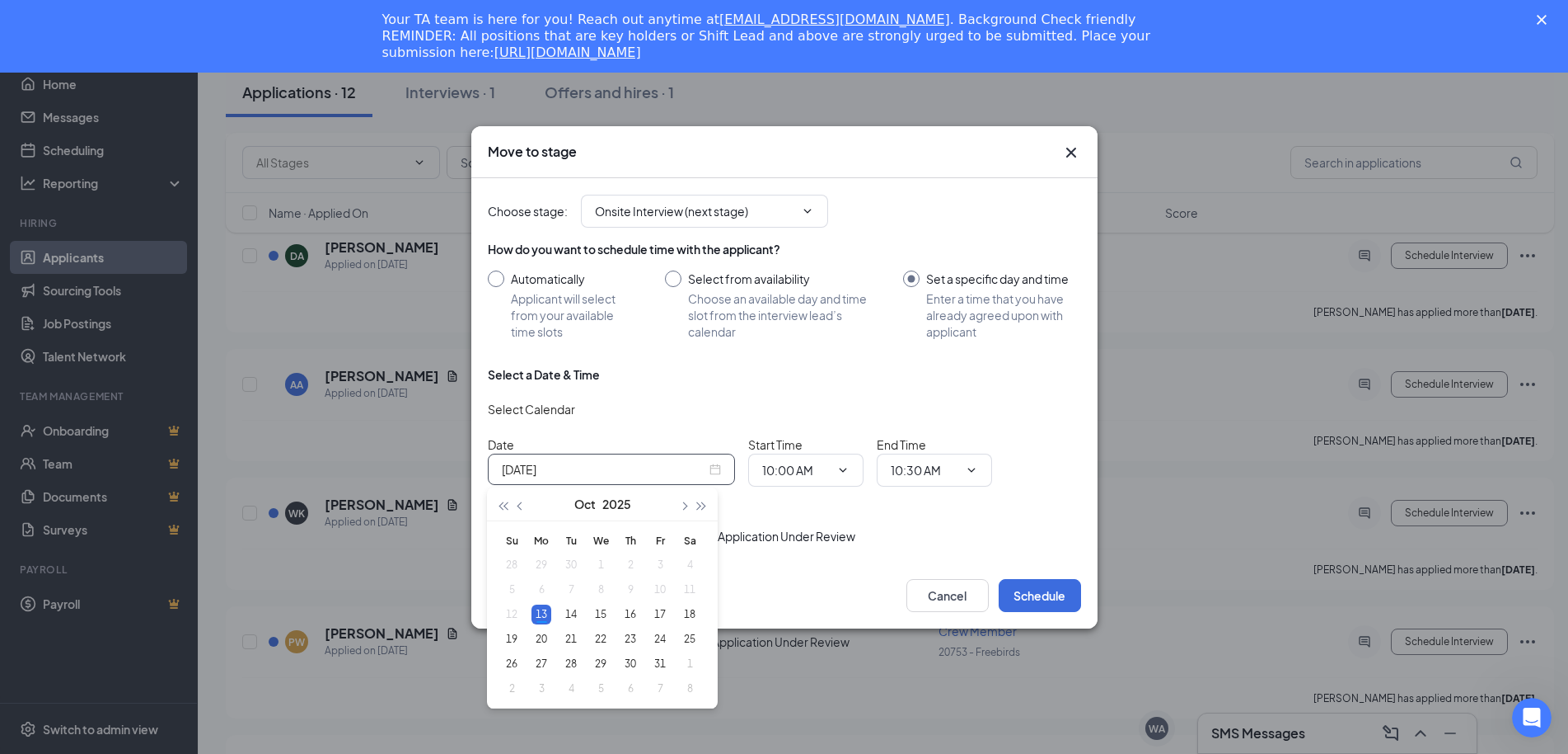
click at [717, 468] on div "[DATE]" at bounding box center [611, 468] width 219 height 18
type input "[DATE]"
click at [570, 616] on div "14" at bounding box center [570, 614] width 19 height 19
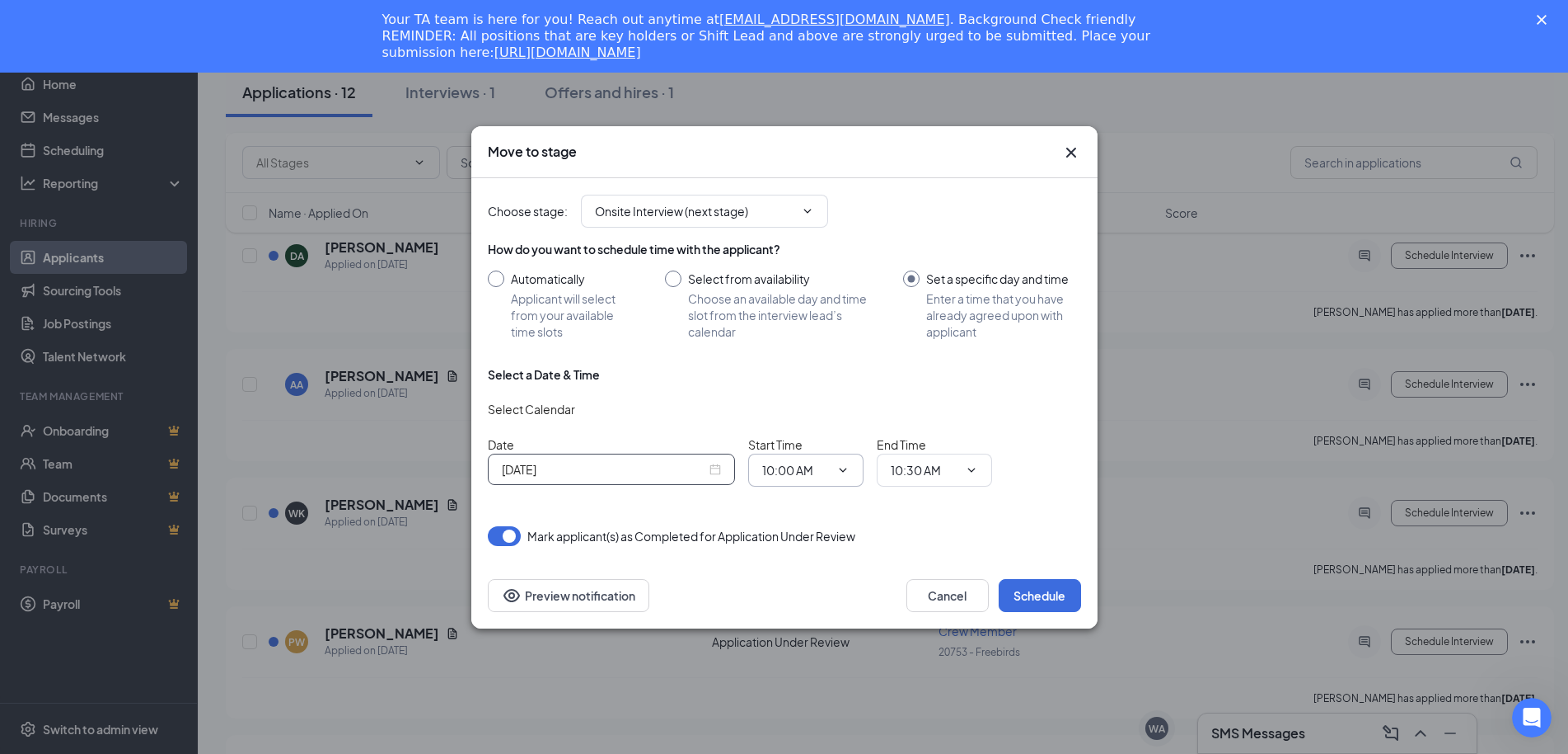
click at [848, 473] on icon "ChevronDown" at bounding box center [843, 470] width 14 height 14
click at [799, 383] on div "01:30 PM" at bounding box center [800, 380] width 49 height 18
type input "01:30 PM"
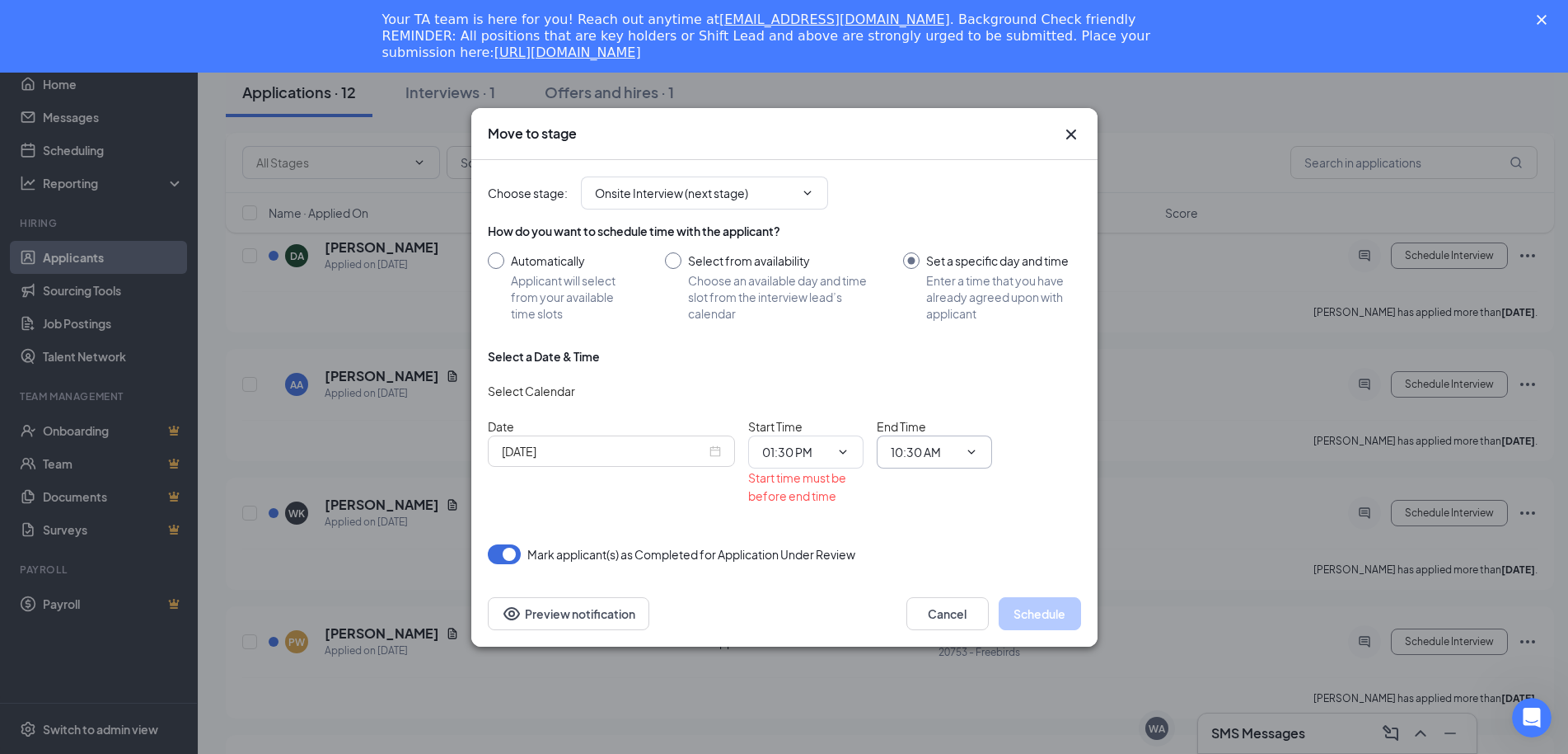
click at [957, 451] on input "10:30 AM" at bounding box center [924, 451] width 68 height 18
click at [922, 318] on div "01:45 AM" at bounding box center [928, 311] width 49 height 18
type input "01:45 AM"
click at [937, 451] on input "01:45 AM" at bounding box center [924, 451] width 68 height 18
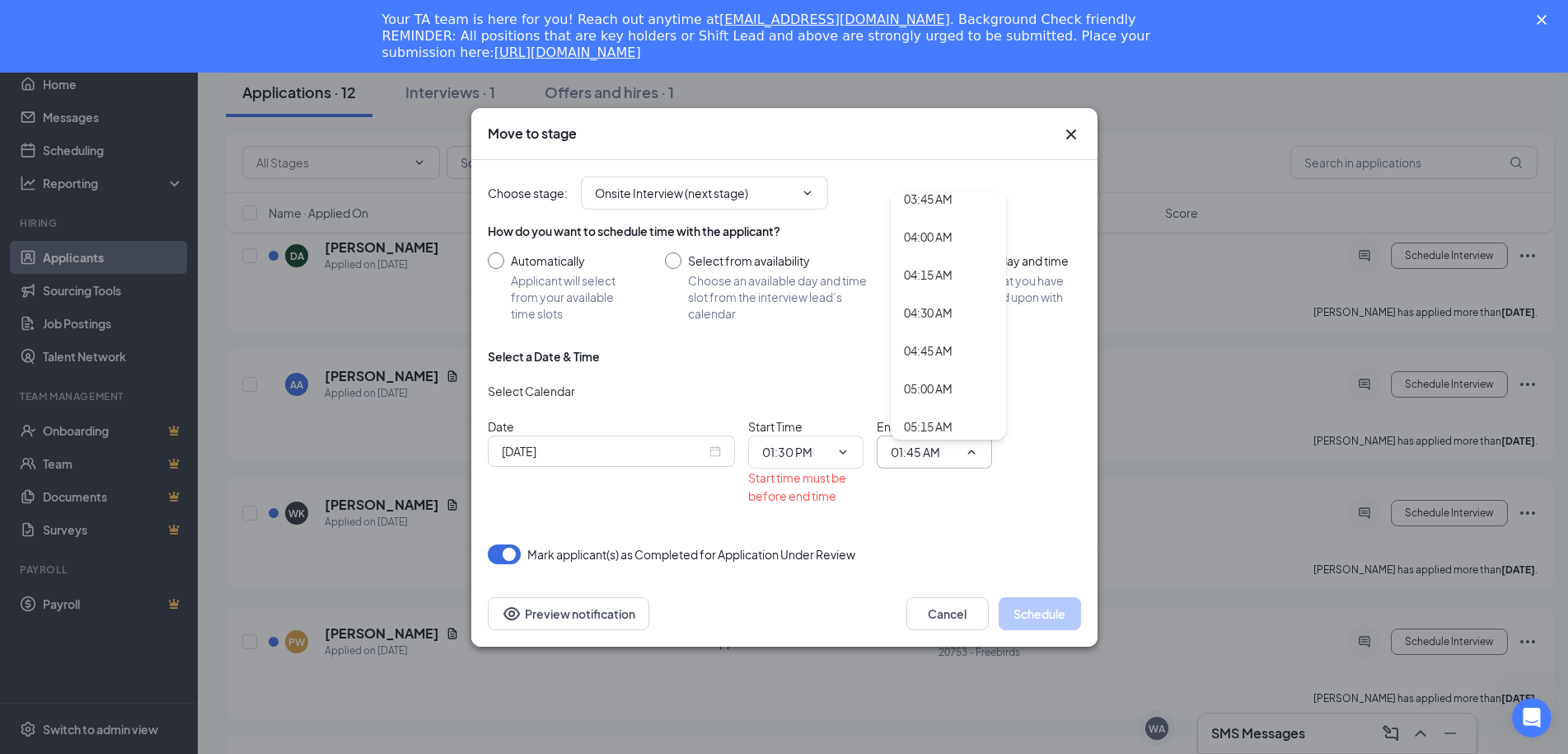
scroll to position [824, 0]
click at [848, 452] on icon "ChevronDown" at bounding box center [843, 452] width 14 height 14
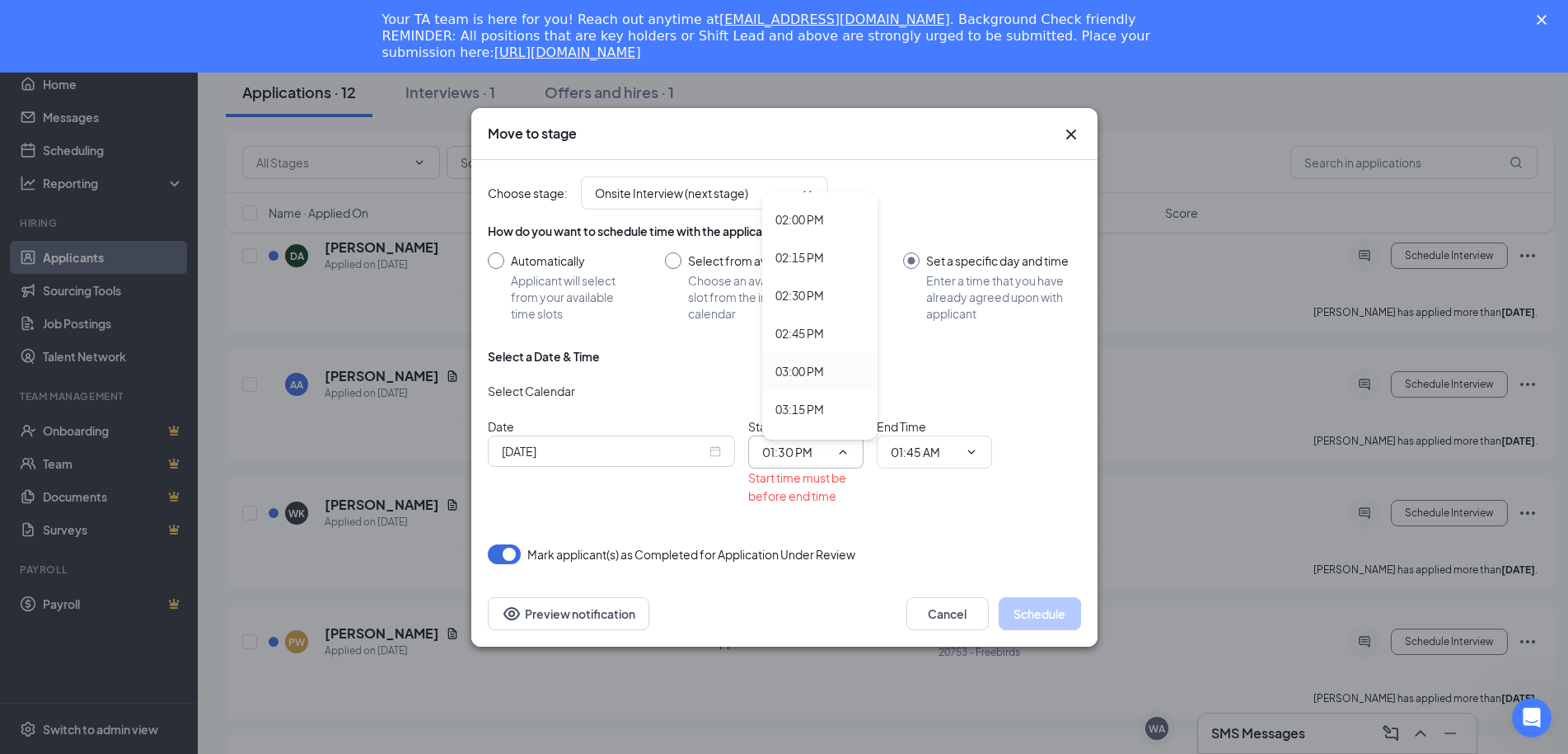
scroll to position [2144, 0]
click at [801, 345] on div "03:00 PM" at bounding box center [800, 342] width 49 height 18
type input "03:00 PM"
click at [951, 451] on input "01:45 AM" at bounding box center [924, 451] width 68 height 18
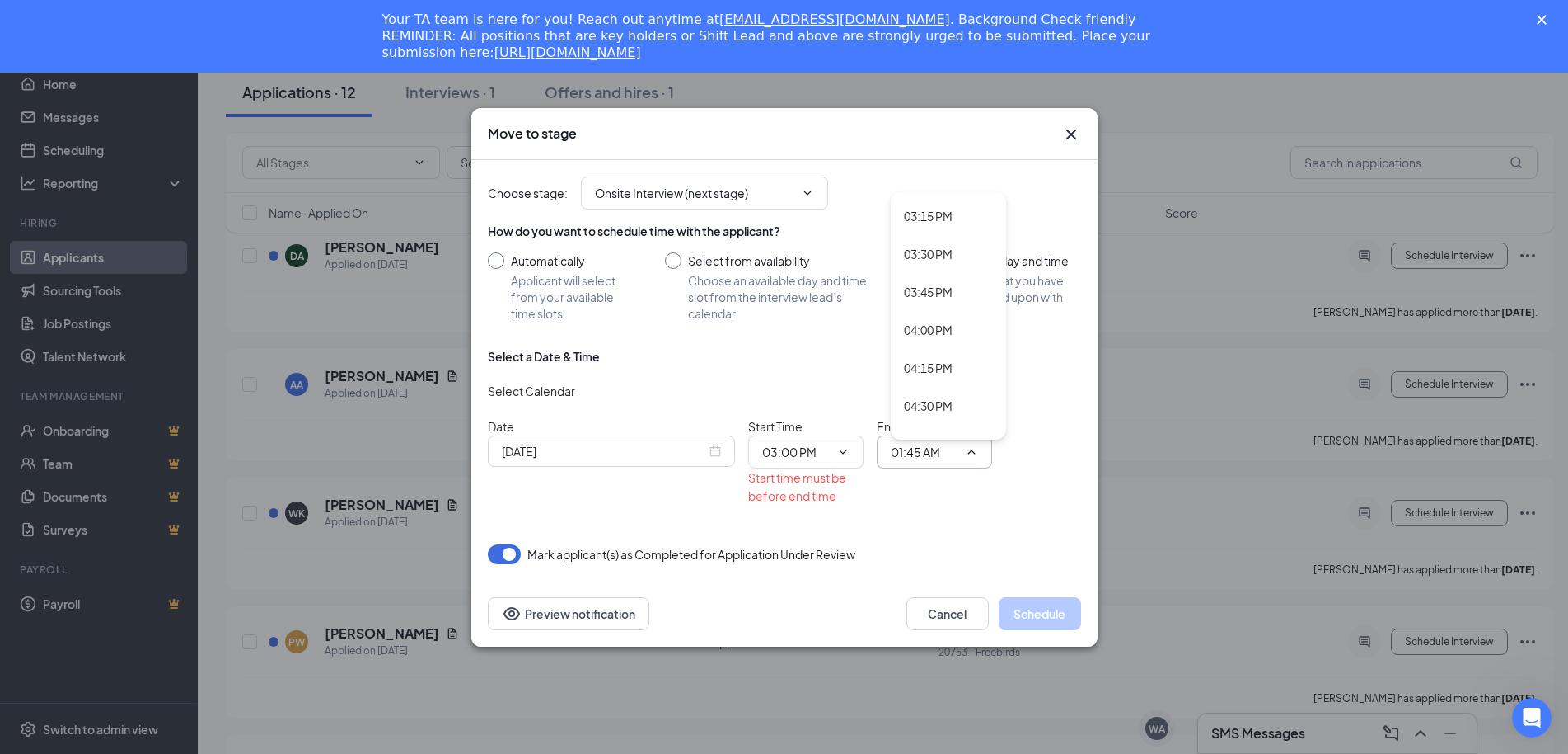
scroll to position [2226, 0]
click at [918, 298] on div "03:15 PM" at bounding box center [928, 298] width 49 height 18
type input "03:15 PM"
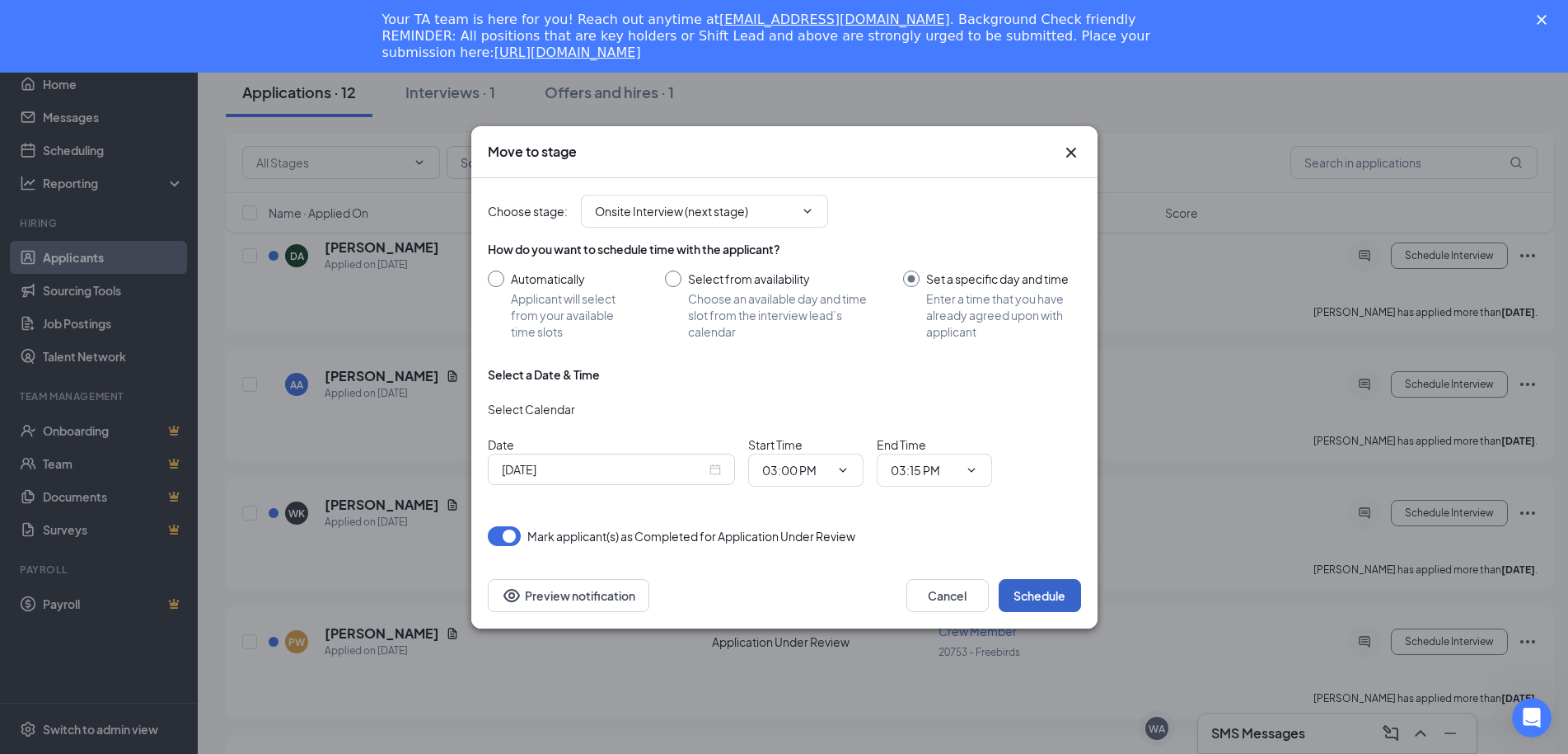
click at [1043, 598] on button "Schedule" at bounding box center [1040, 595] width 83 height 33
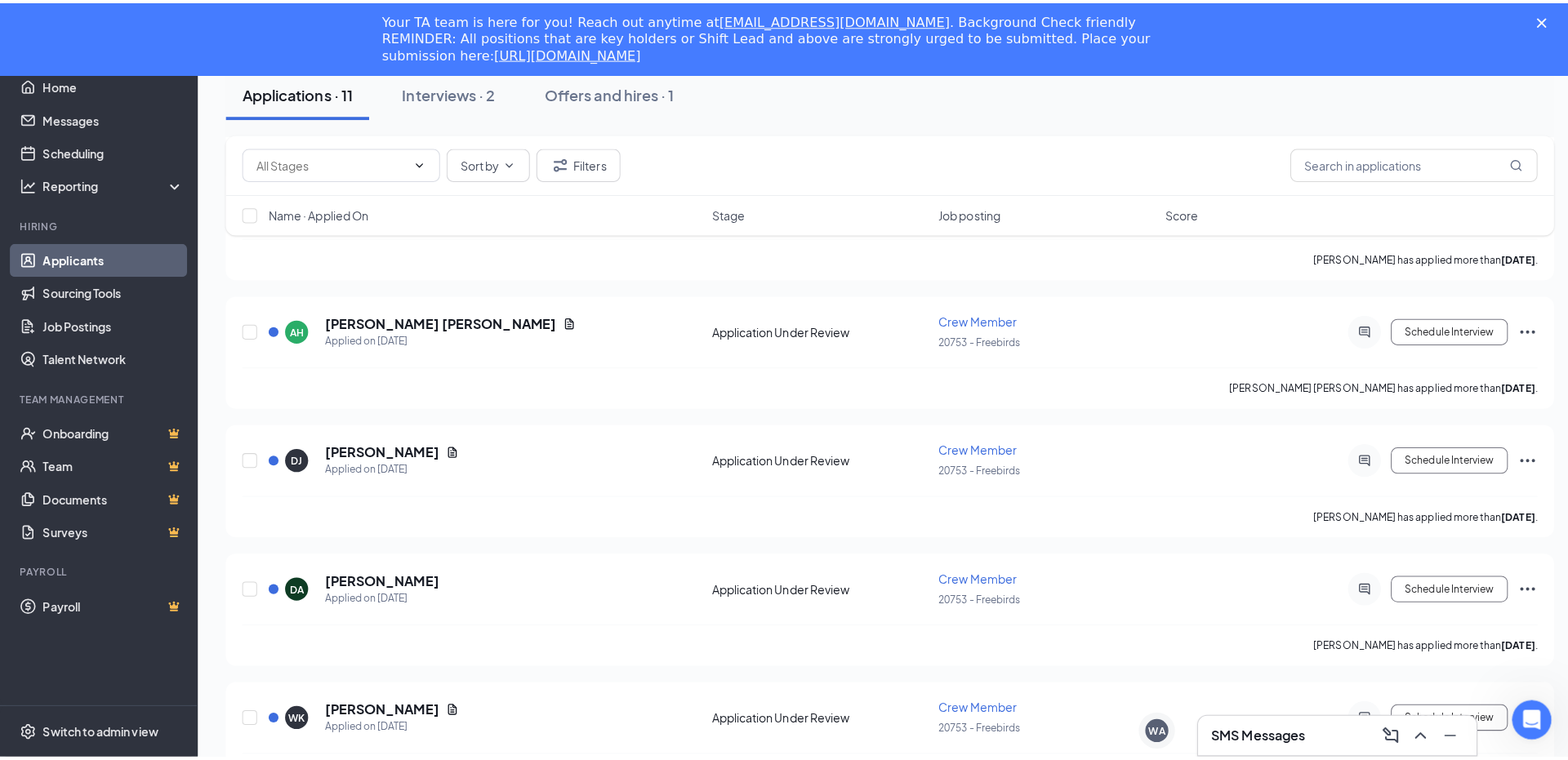
scroll to position [556, 0]
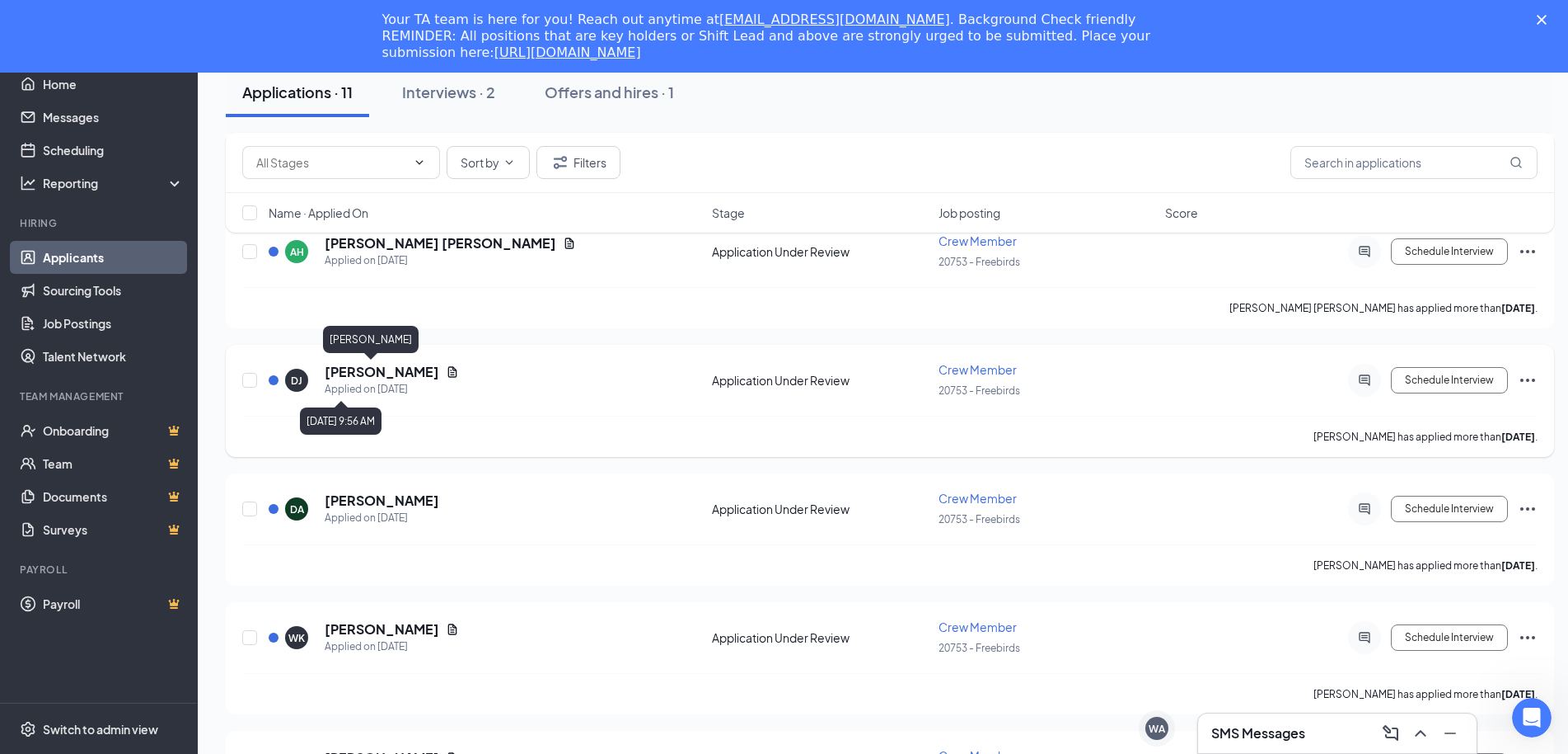
click at [328, 376] on h5 "[PERSON_NAME]" at bounding box center [382, 371] width 115 height 18
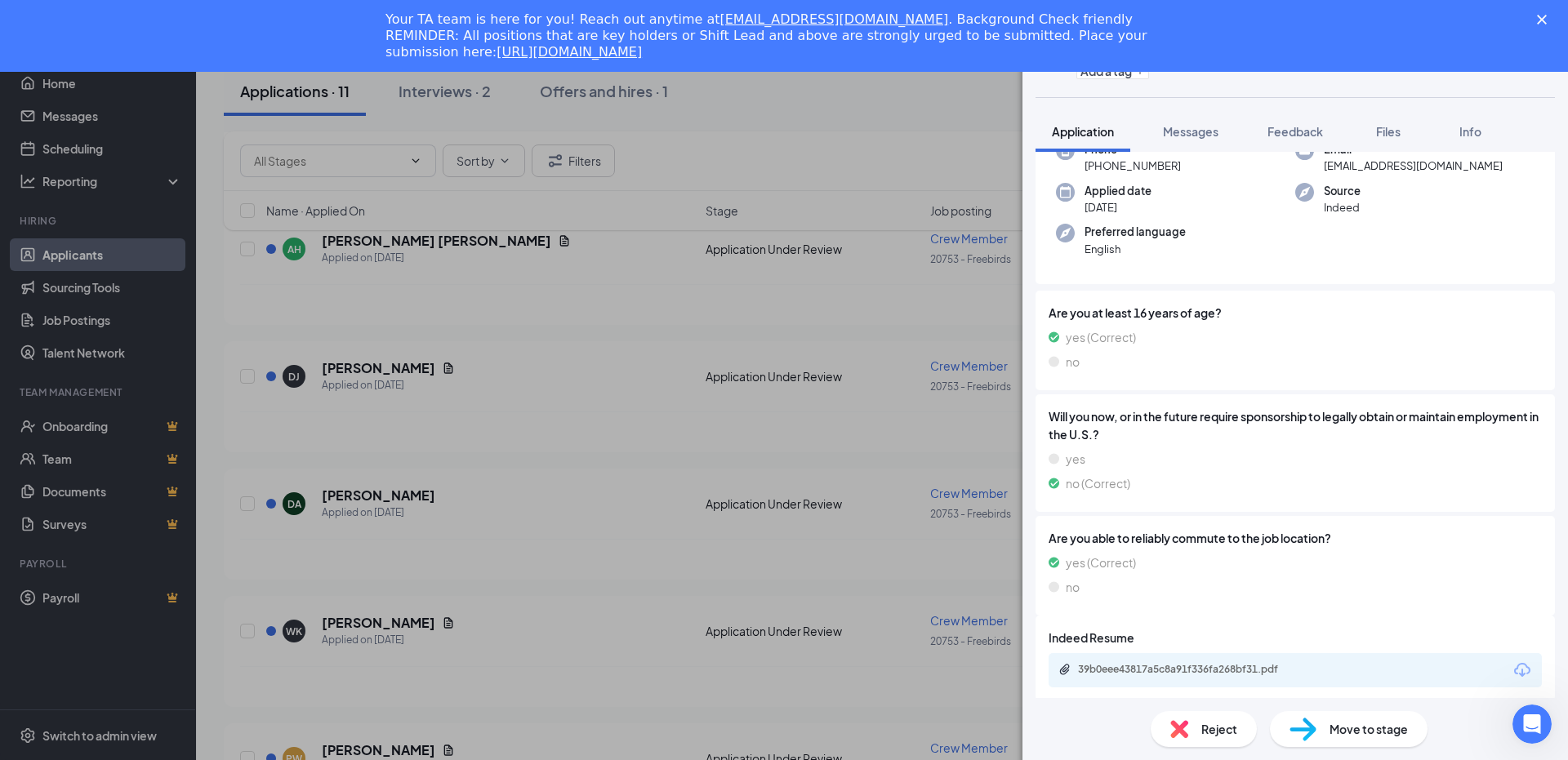
scroll to position [110, 0]
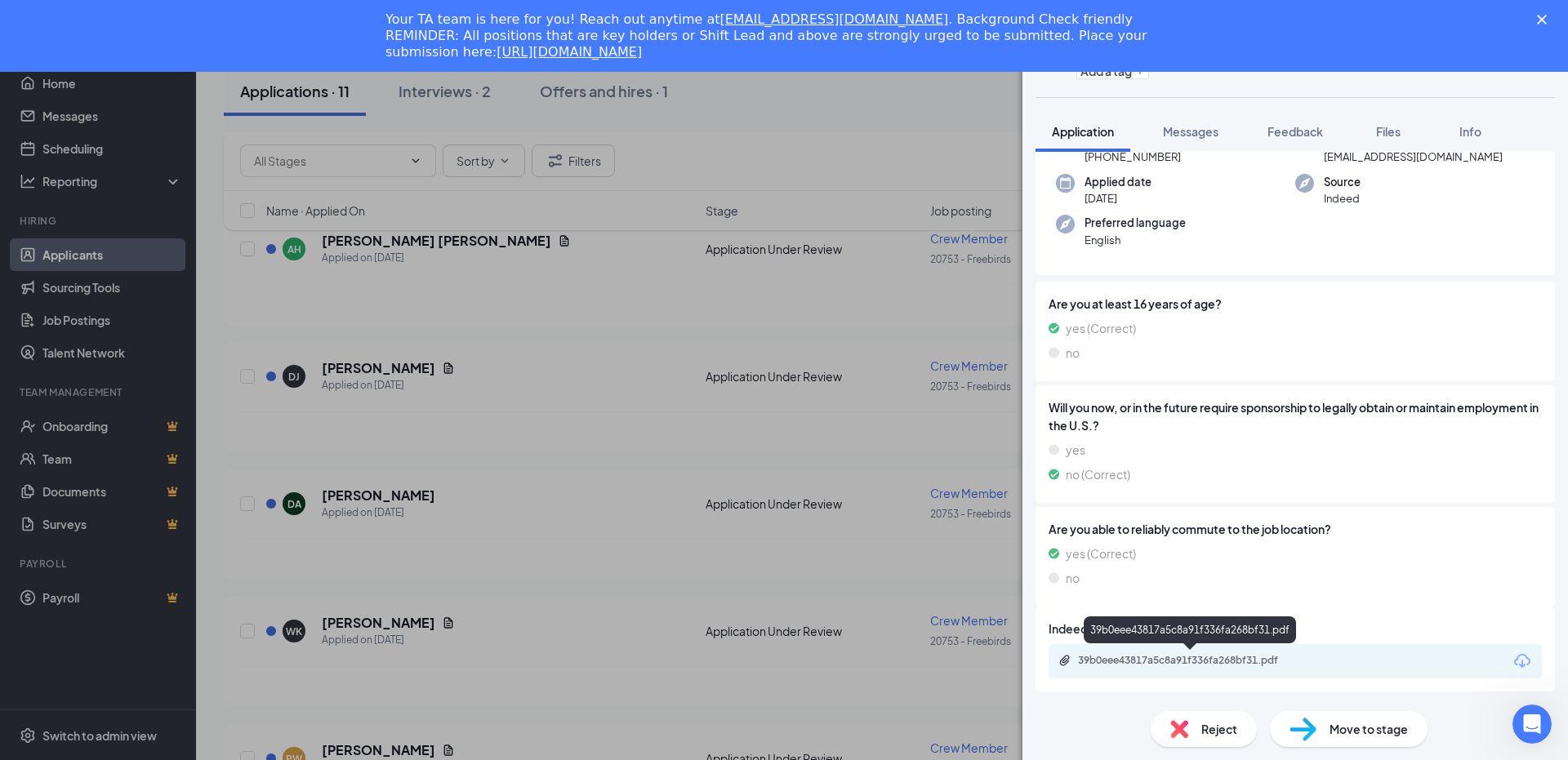
click at [1124, 665] on div "39b0eee43817a5c8a91f336fa268bf31.pdf" at bounding box center [1192, 660] width 229 height 13
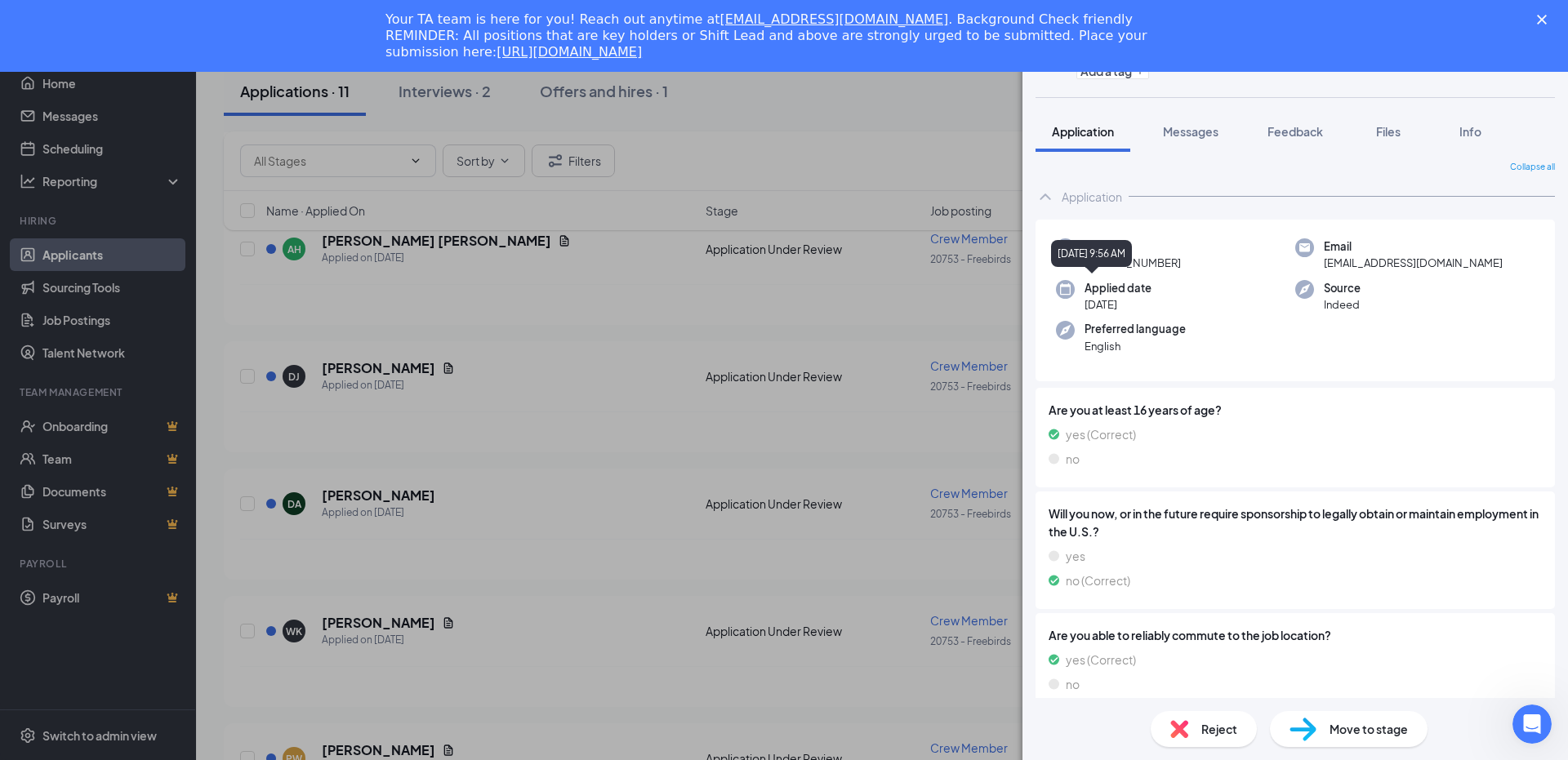
scroll to position [0, 0]
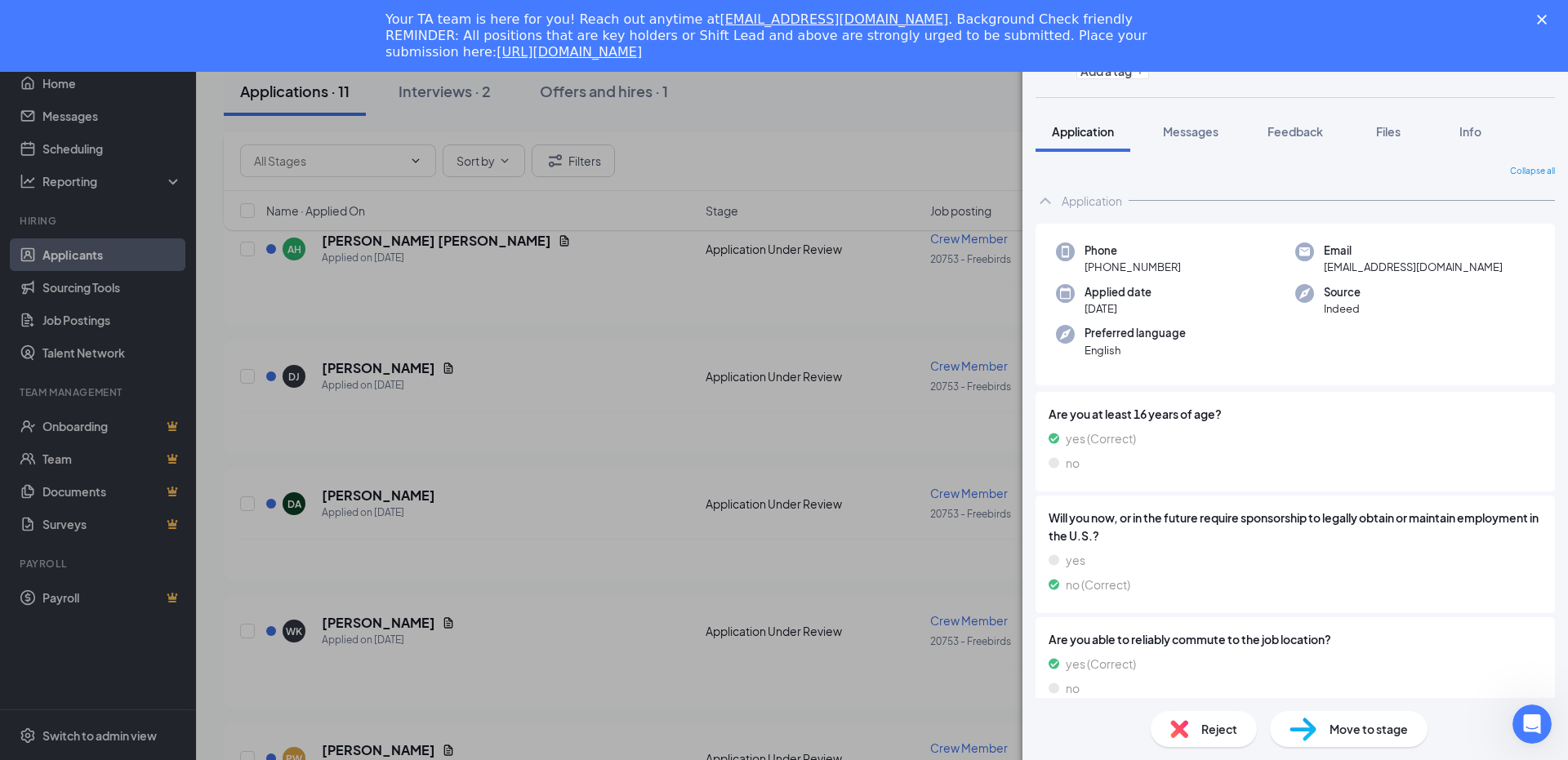
click at [934, 333] on div "DJ [PERSON_NAME] Crew Member at 20753 - Freebirds Add a tag Application Message…" at bounding box center [784, 380] width 1568 height 760
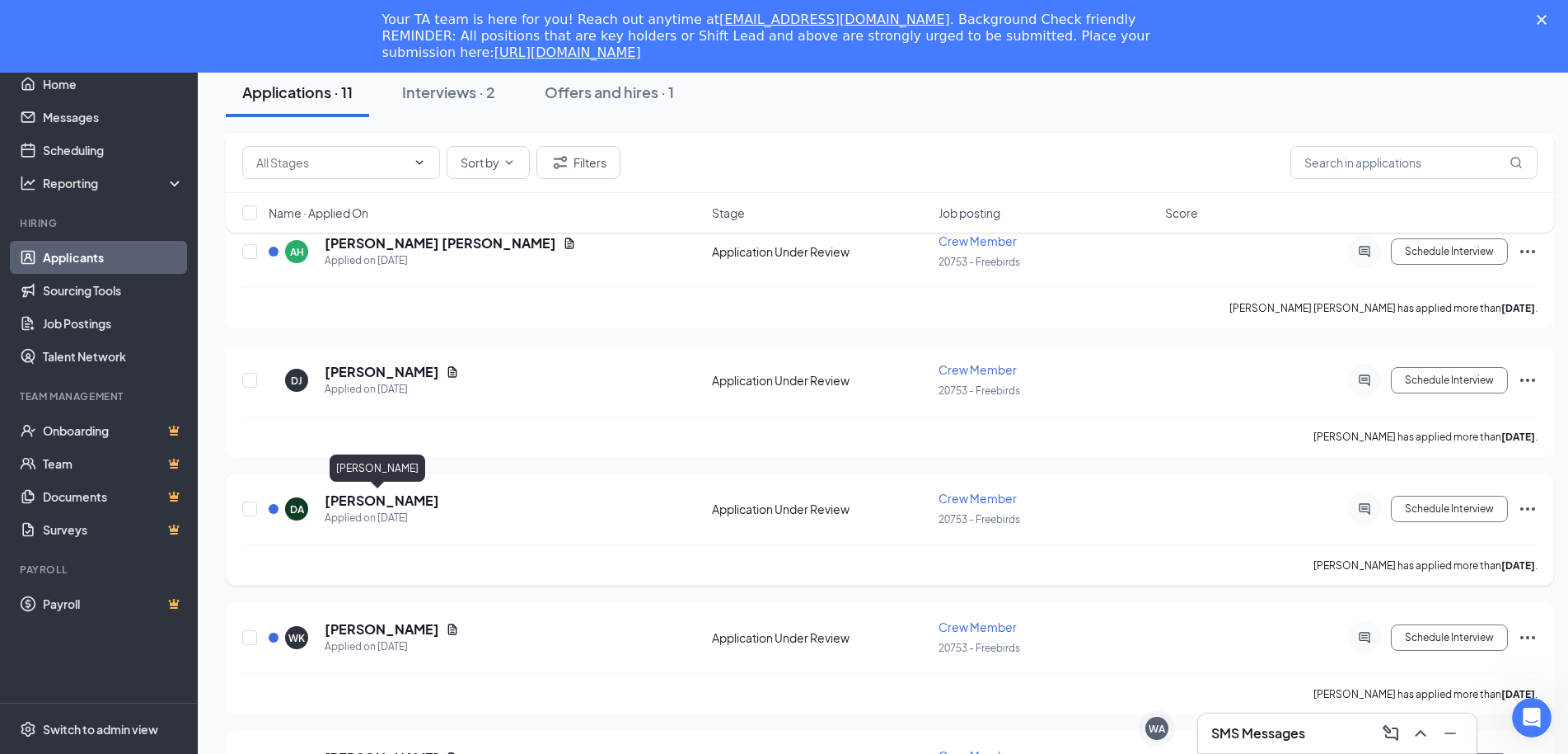
click at [358, 501] on h5 "[PERSON_NAME]" at bounding box center [382, 500] width 115 height 18
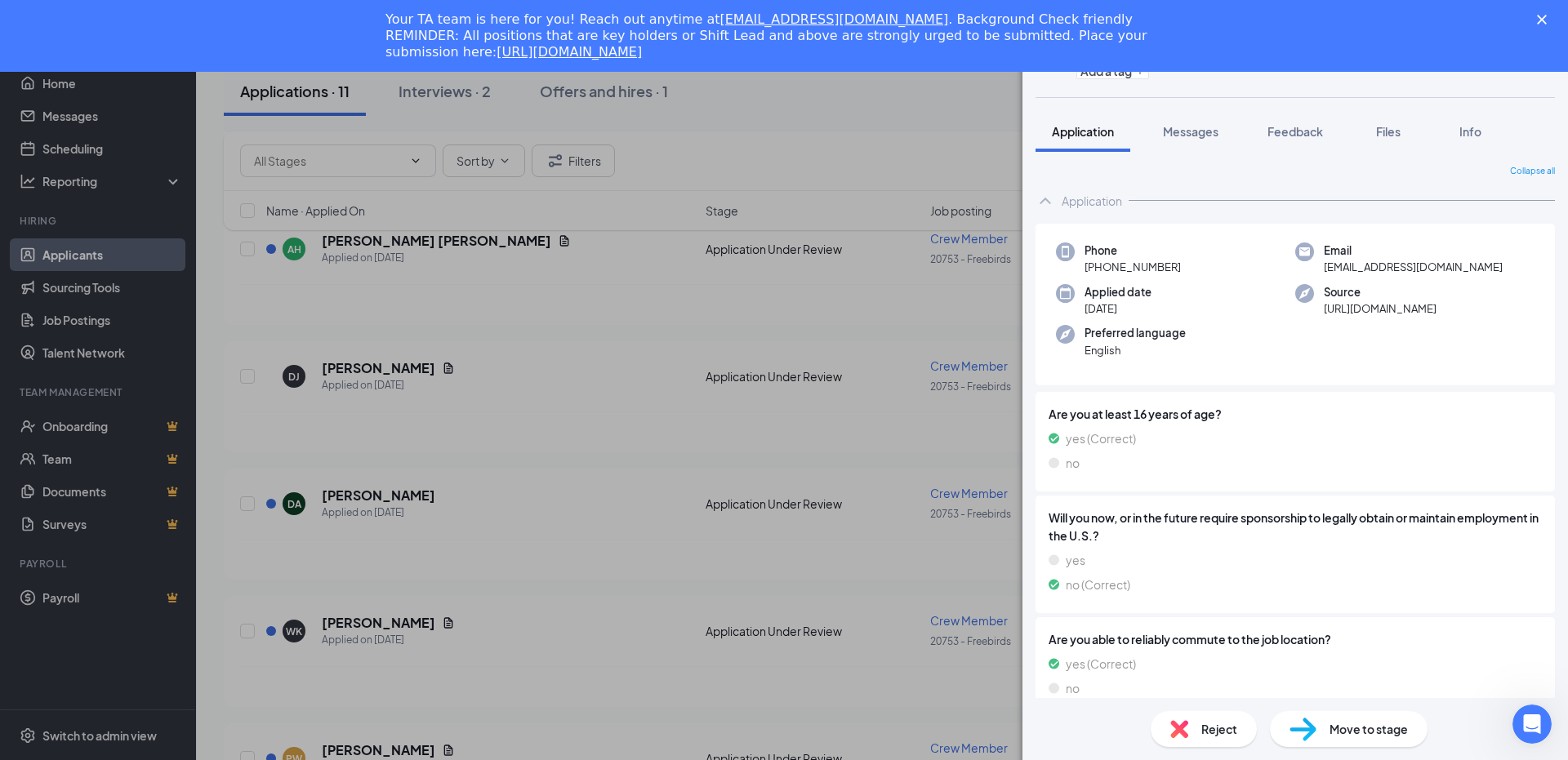
click at [407, 579] on div "DA [PERSON_NAME] Crew Member at 20753 - Freebirds Add a tag Application Message…" at bounding box center [784, 380] width 1568 height 760
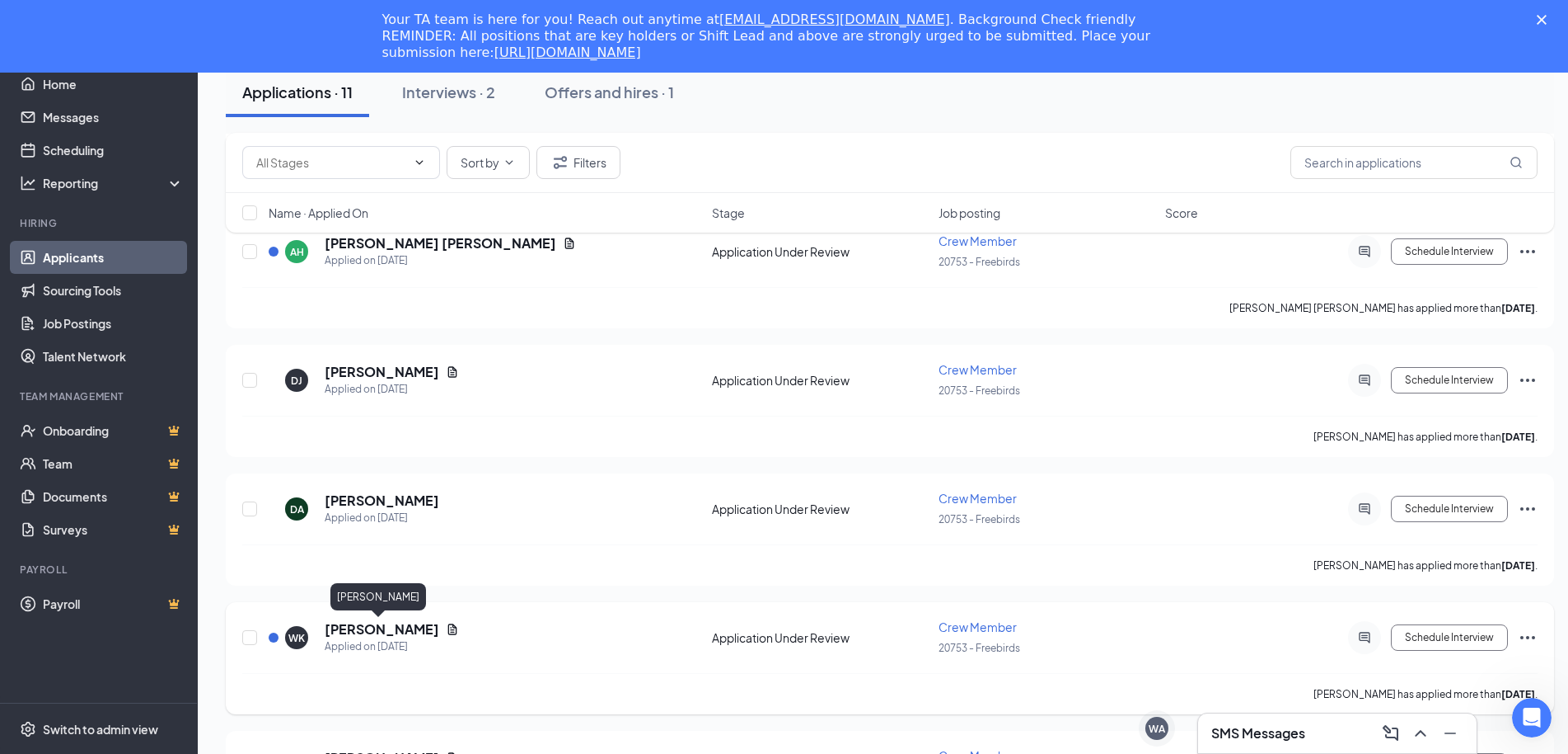
click at [359, 631] on h5 "[PERSON_NAME]" at bounding box center [382, 628] width 115 height 18
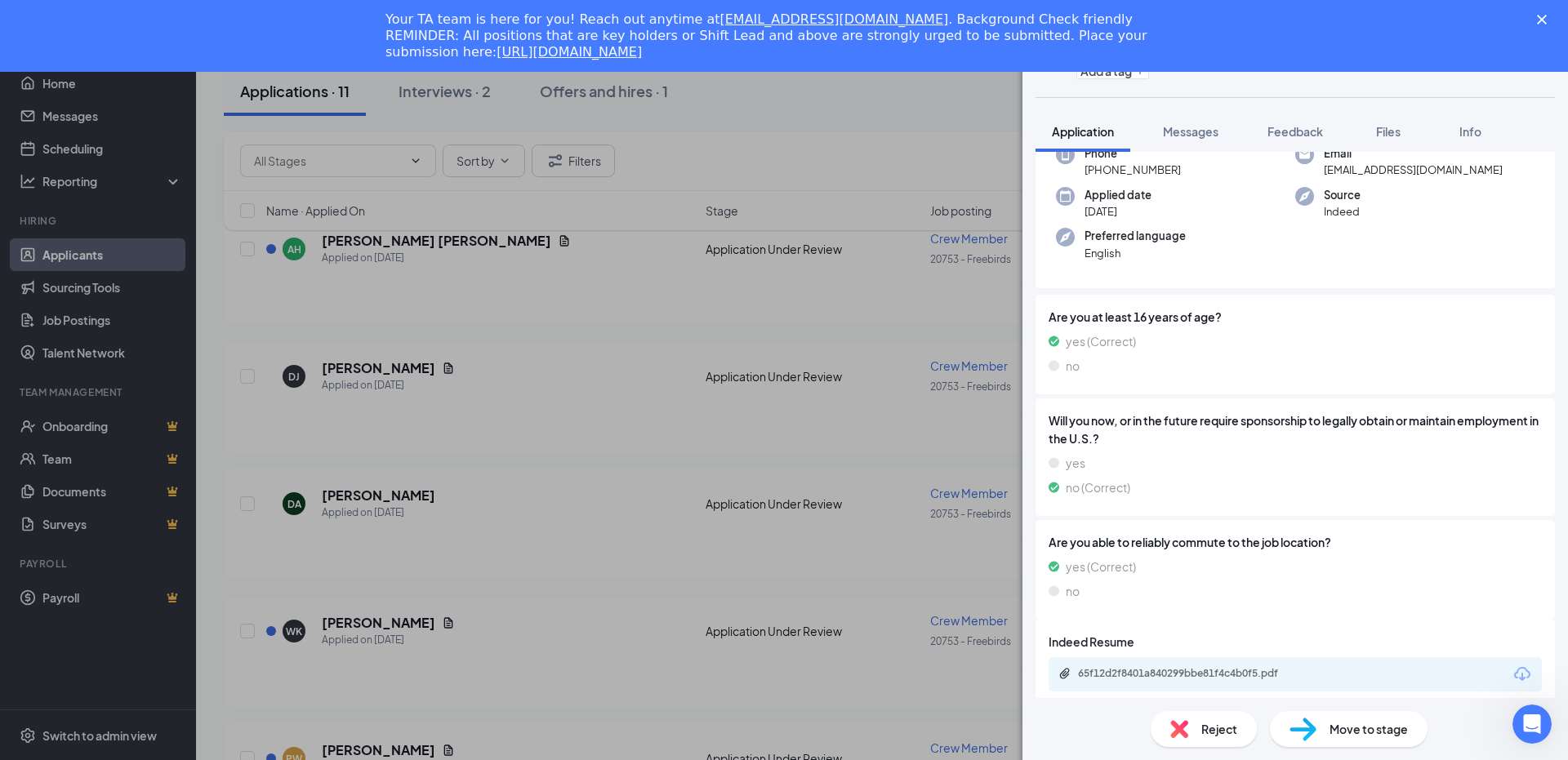
scroll to position [110, 0]
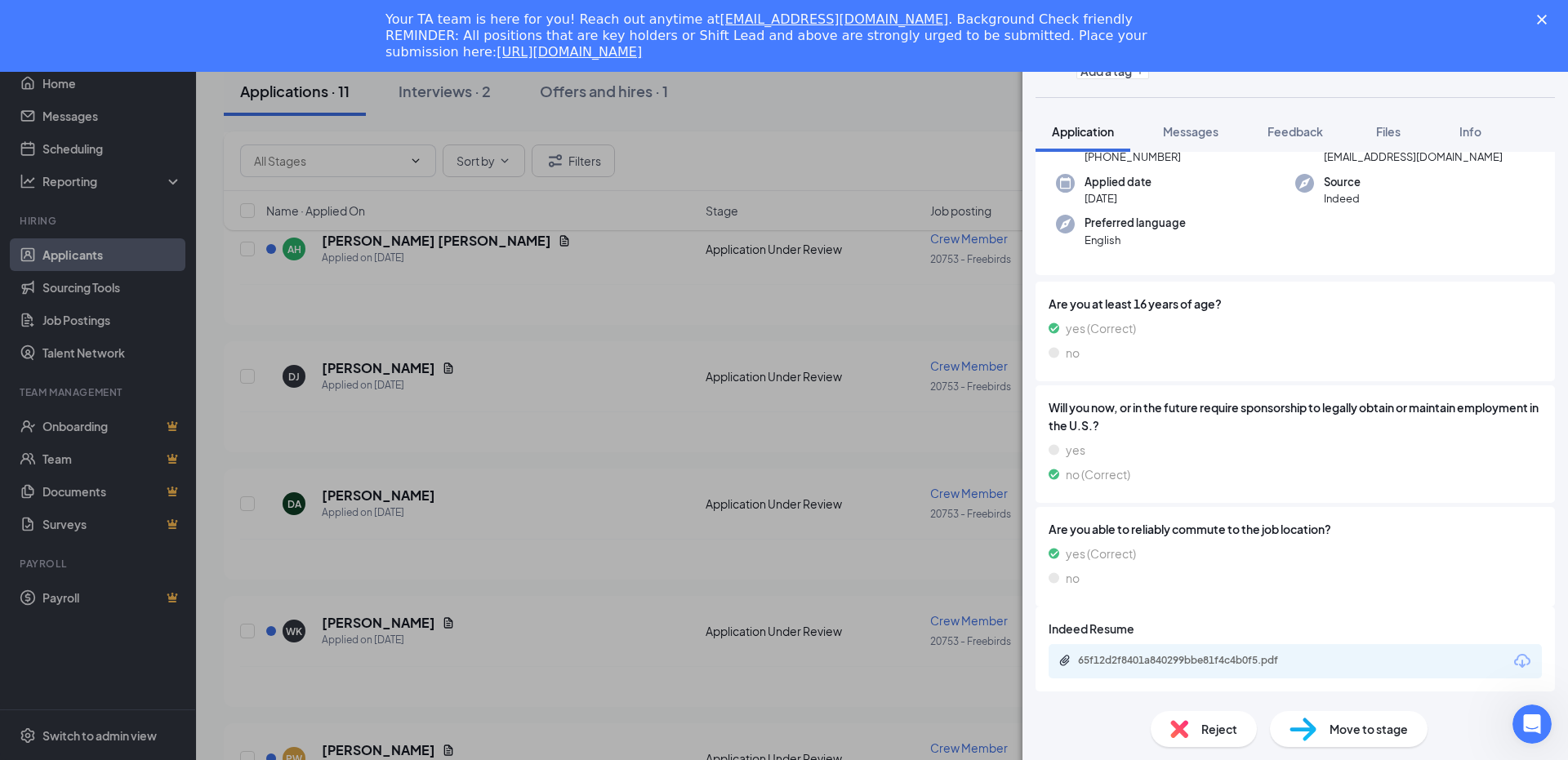
click at [1124, 676] on div "65f12d2f8401a840299bbe81f4c4b0f5.pdf" at bounding box center [1294, 661] width 493 height 34
click at [1118, 664] on div "65f12d2f8401a840299bbe81f4c4b0f5.pdf" at bounding box center [1192, 660] width 229 height 13
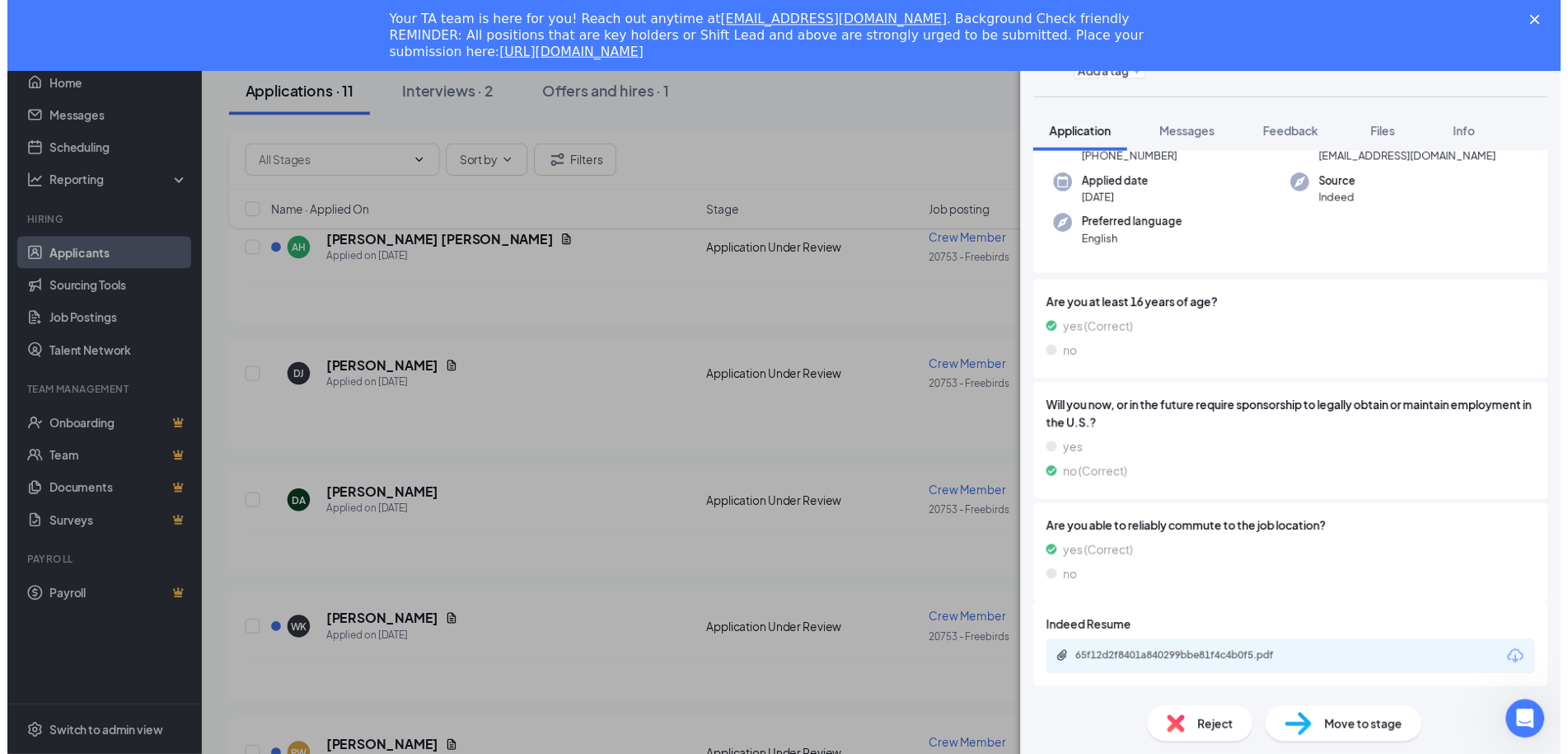
scroll to position [106, 0]
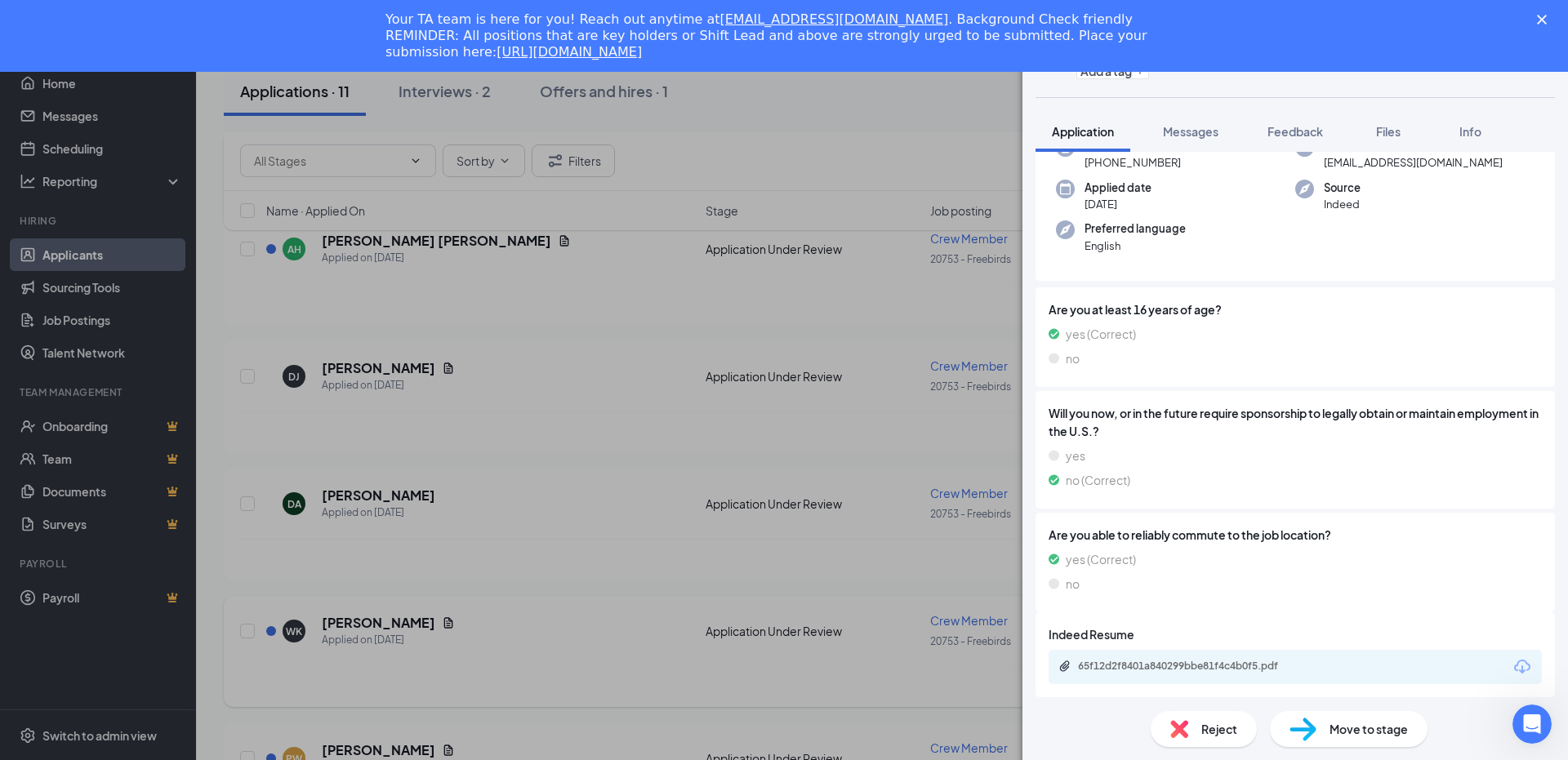
drag, startPoint x: 375, startPoint y: 615, endPoint x: 383, endPoint y: 619, distance: 8.9
click at [376, 615] on div "WK [PERSON_NAME] Crew Member at 20753 - Freebirds Add a tag Application Message…" at bounding box center [784, 380] width 1568 height 760
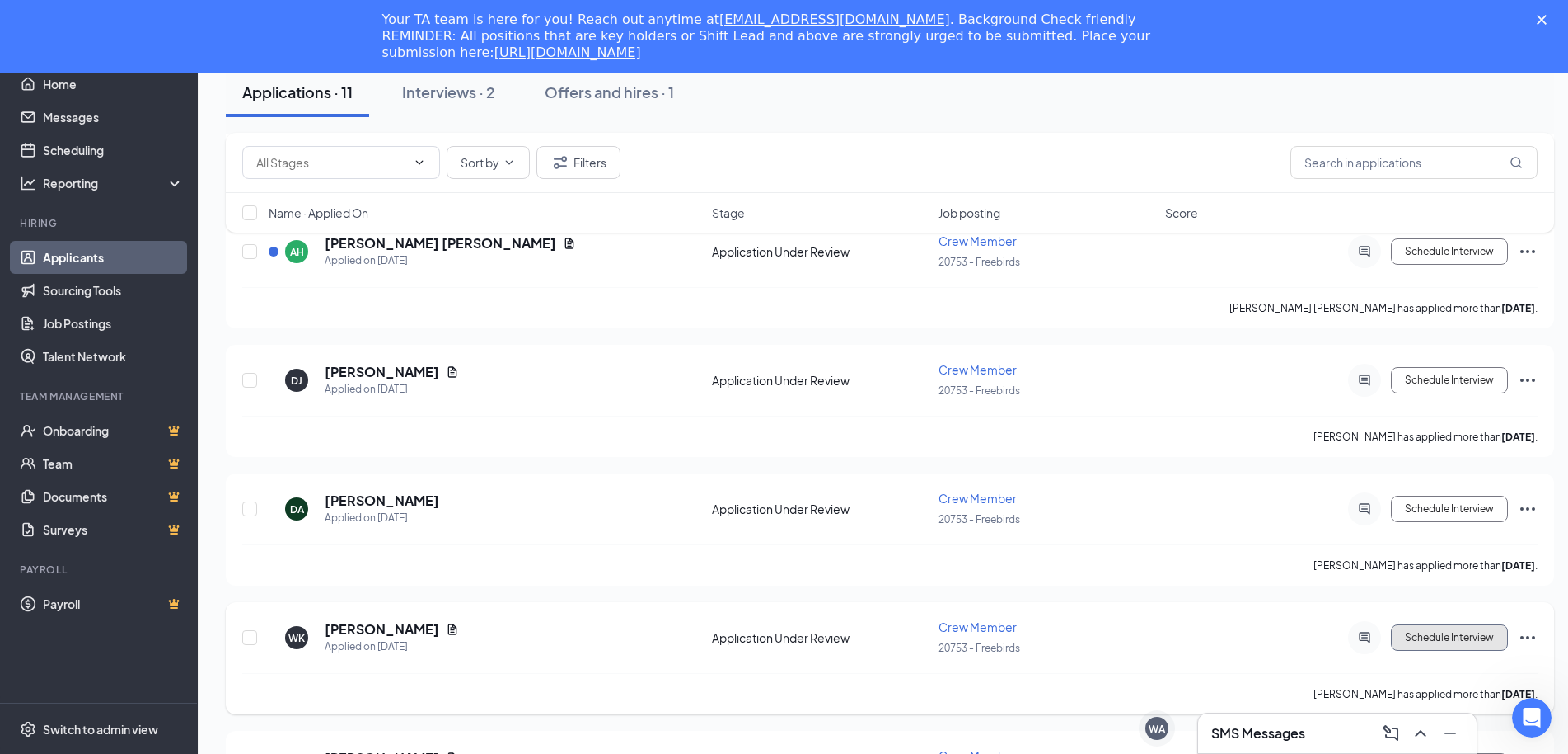
click at [1462, 642] on button "Schedule Interview" at bounding box center [1449, 637] width 117 height 26
type input "Onsite Interview (next stage)"
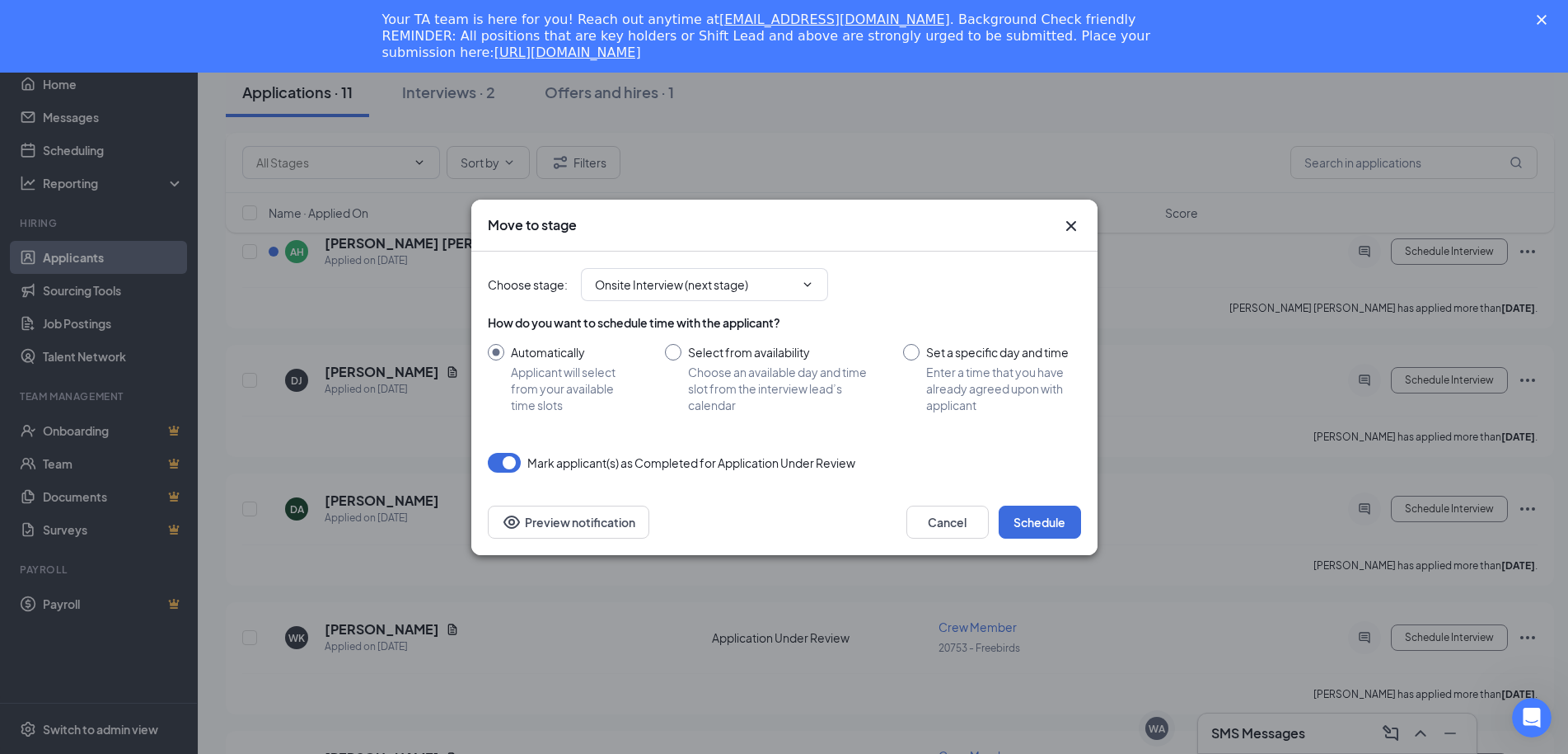
click at [920, 352] on input "Set a specific day and time Enter a time that you have already agreed upon with…" at bounding box center [992, 379] width 177 height 69
radio input "true"
radio input "false"
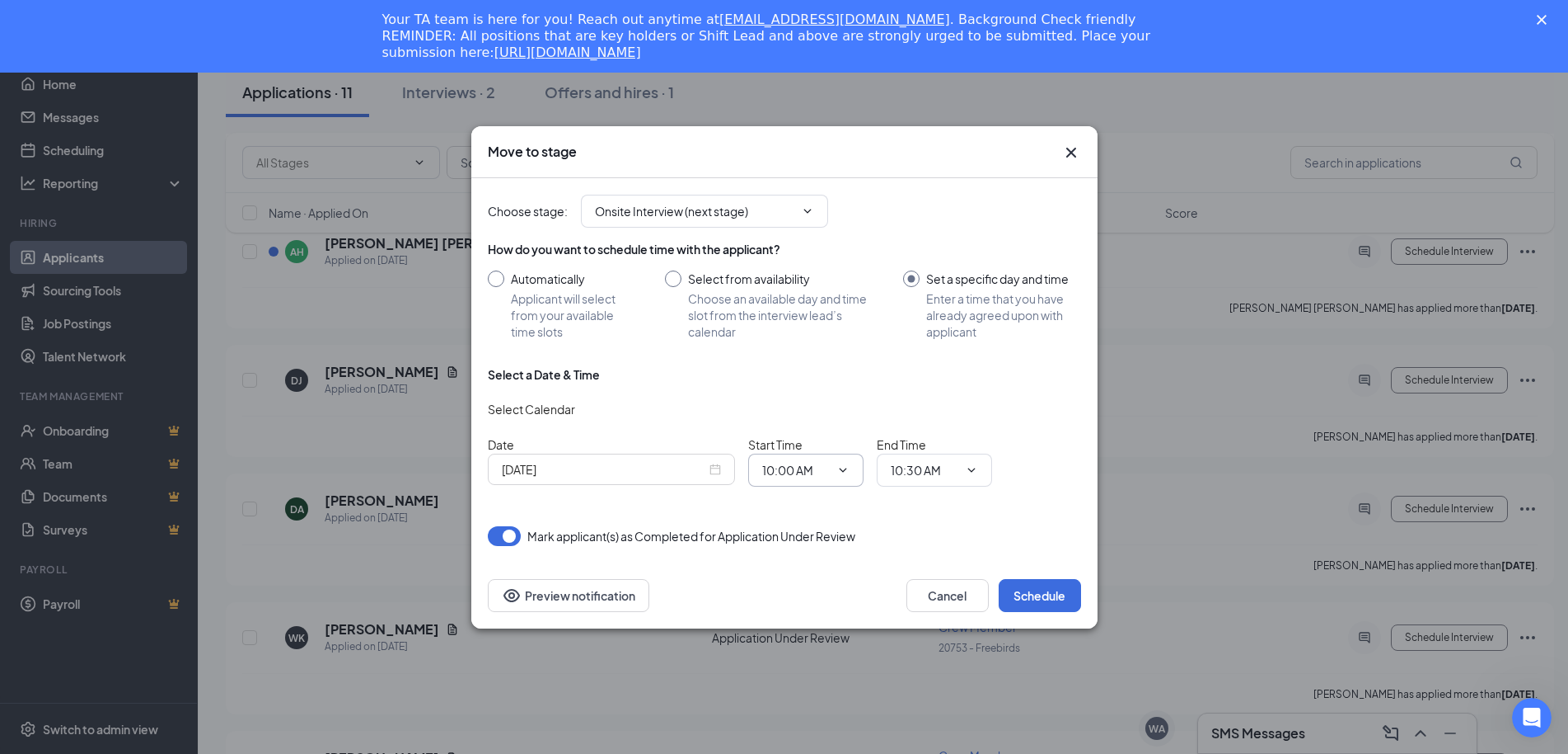
click at [844, 465] on icon "ChevronDown" at bounding box center [843, 470] width 14 height 14
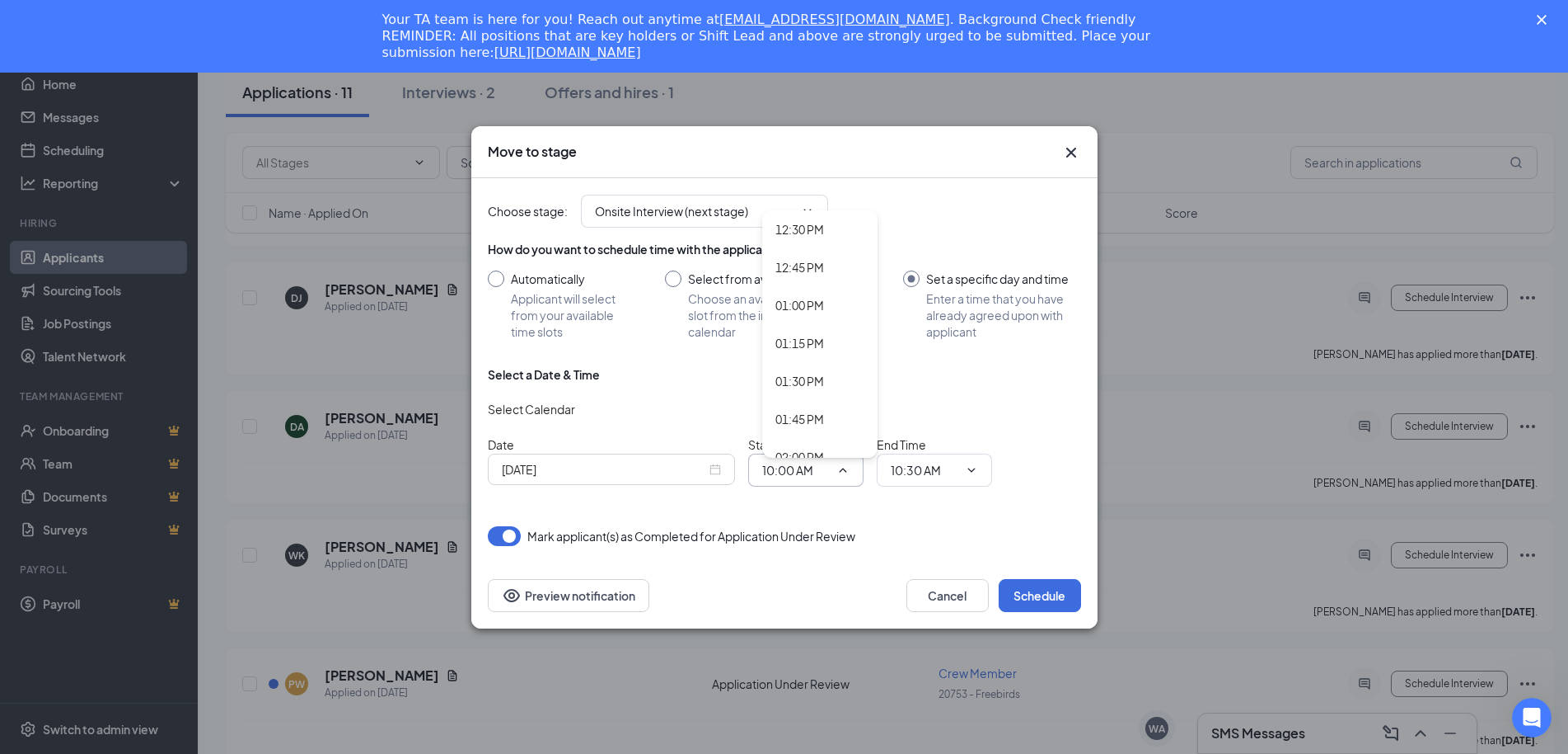
scroll to position [1979, 0]
click at [802, 375] on div "02:00 PM" at bounding box center [800, 374] width 49 height 18
type input "02:00 PM"
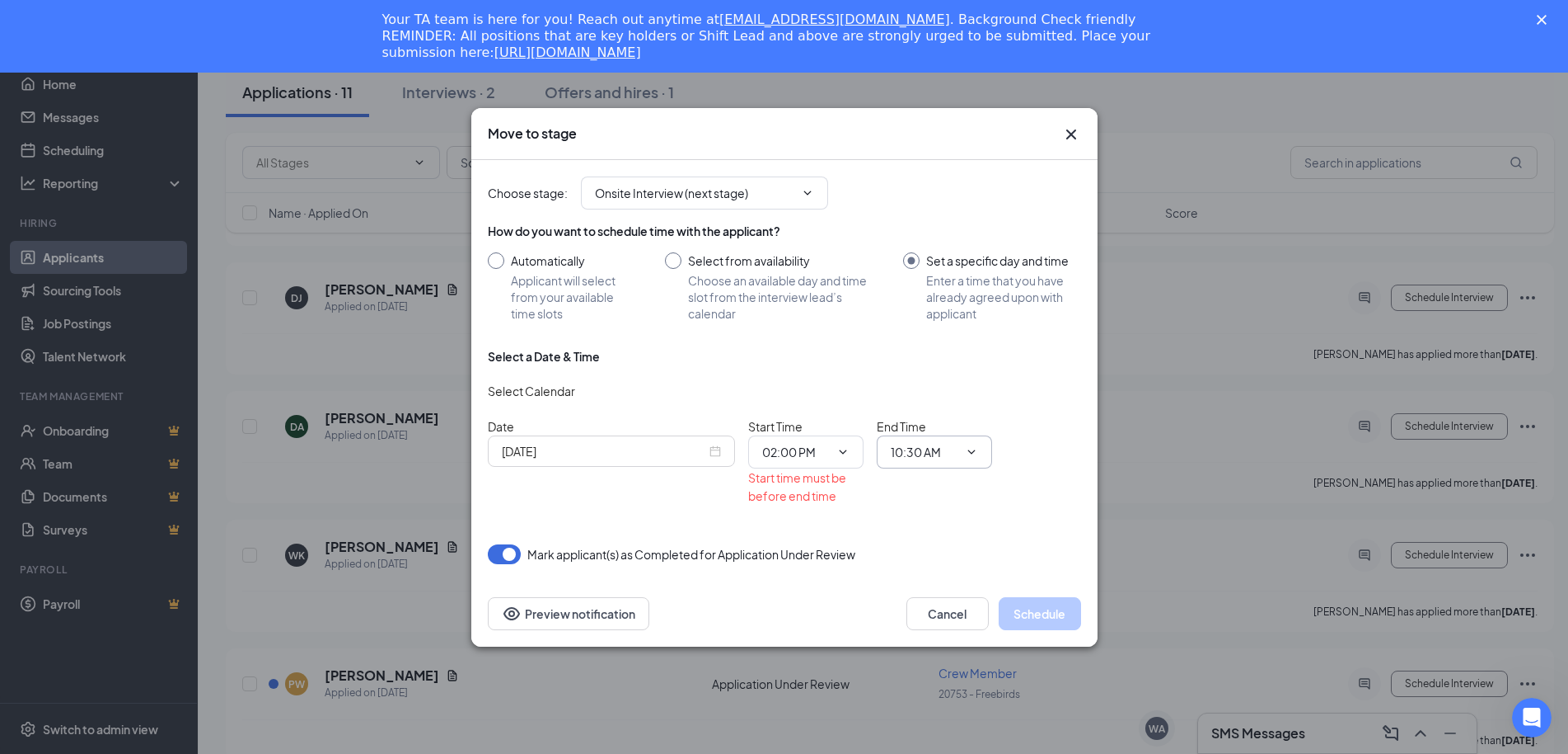
click at [973, 456] on icon "ChevronDown" at bounding box center [972, 452] width 14 height 14
click at [917, 314] on div "02:15 PM" at bounding box center [928, 311] width 49 height 18
type input "02:15 PM"
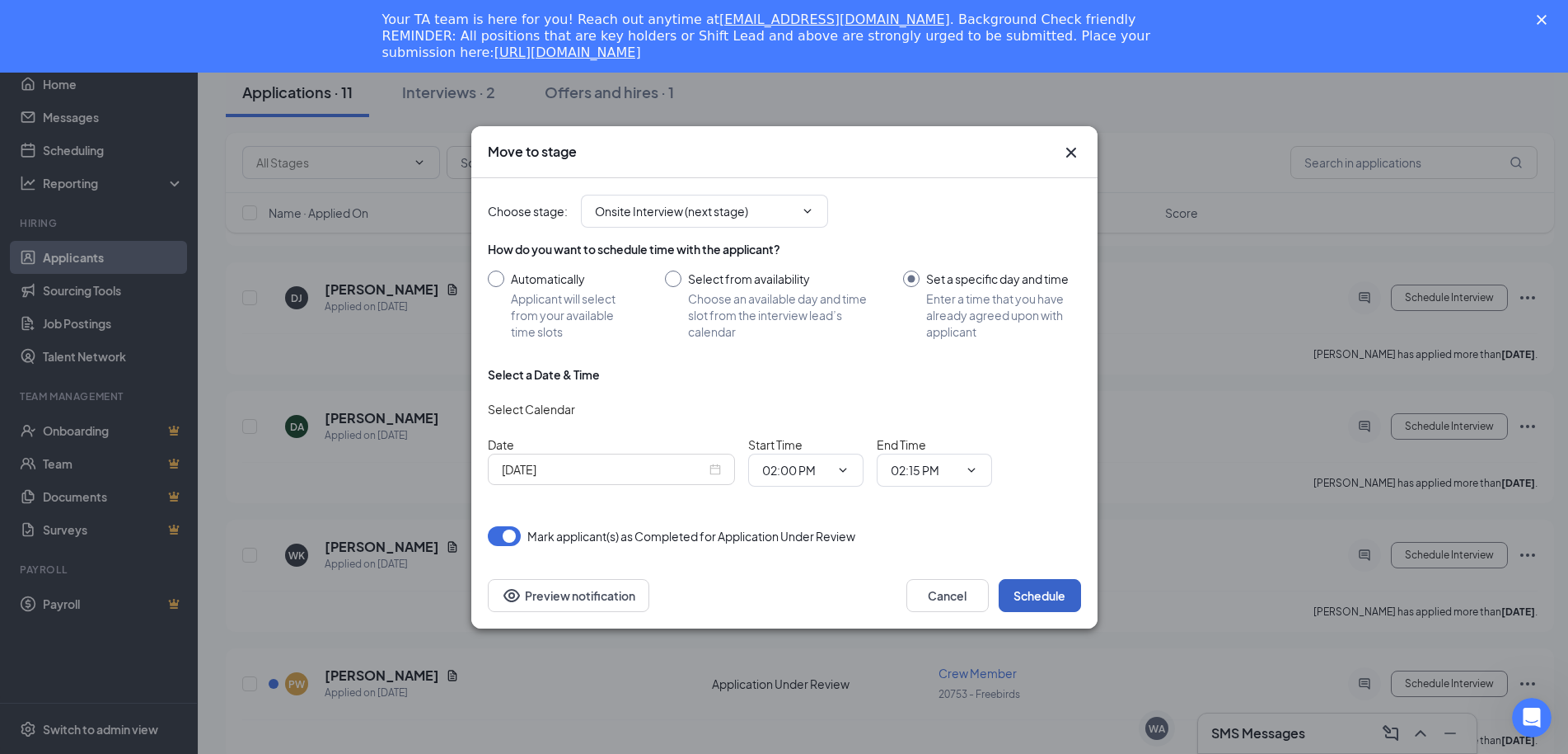
click at [1035, 597] on button "Schedule" at bounding box center [1040, 595] width 83 height 33
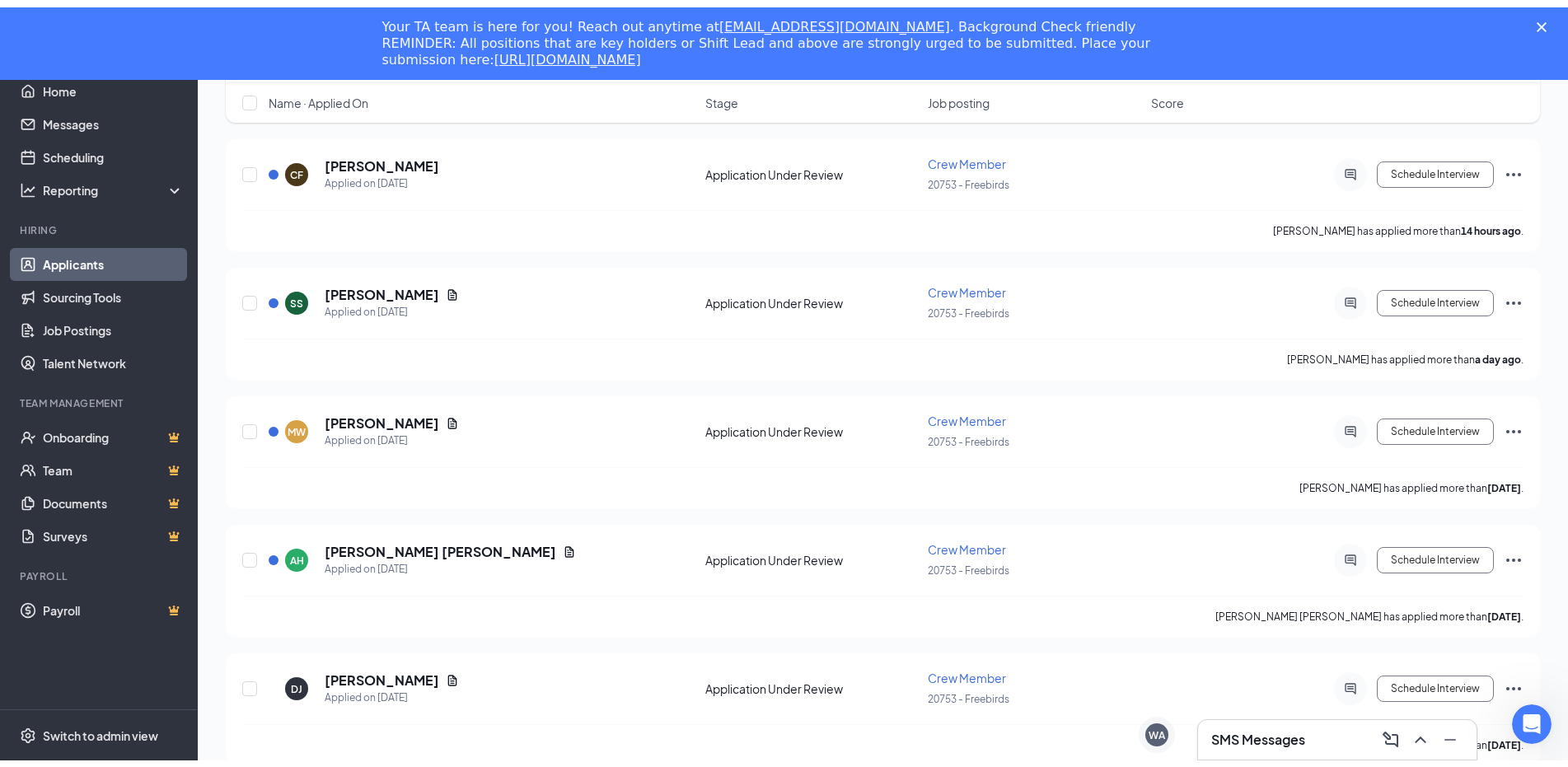
scroll to position [67, 0]
